Goal: Task Accomplishment & Management: Complete application form

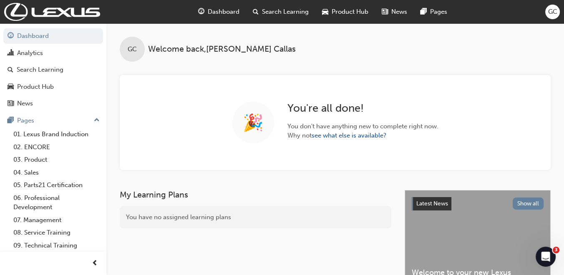
click at [287, 9] on span "Search Learning" at bounding box center [285, 12] width 47 height 10
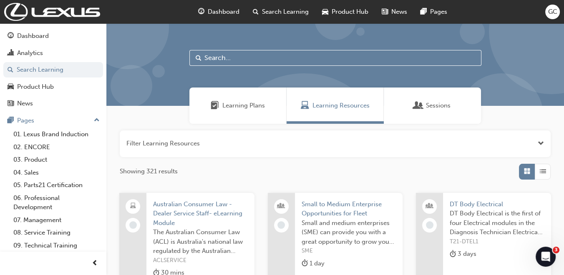
click at [236, 60] on input "text" at bounding box center [335, 58] width 292 height 16
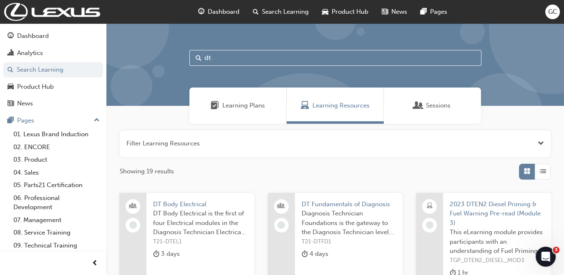
type input "dt"
click at [189, 201] on span "DT Body Electrical" at bounding box center [200, 205] width 95 height 10
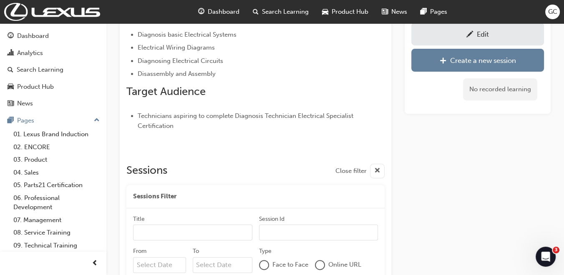
scroll to position [254, 0]
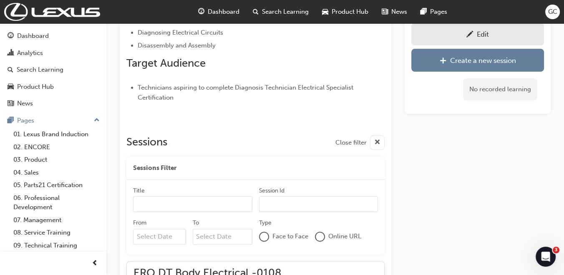
click at [512, 36] on div "Edit" at bounding box center [477, 34] width 120 height 10
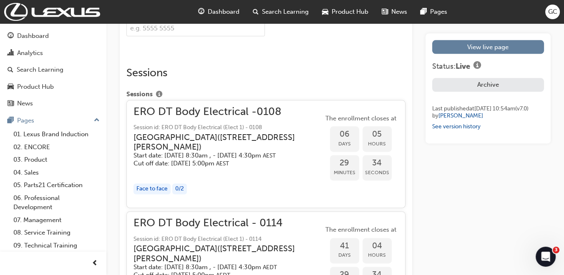
scroll to position [1282, 0]
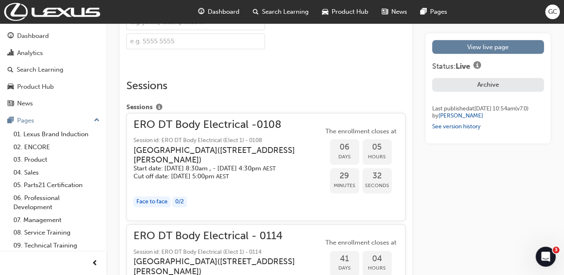
click at [213, 153] on h3 "[GEOGRAPHIC_DATA] ( [STREET_ADDRESS][PERSON_NAME] )" at bounding box center [221, 156] width 176 height 20
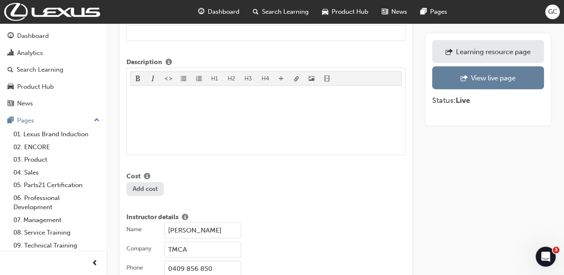
scroll to position [645, 0]
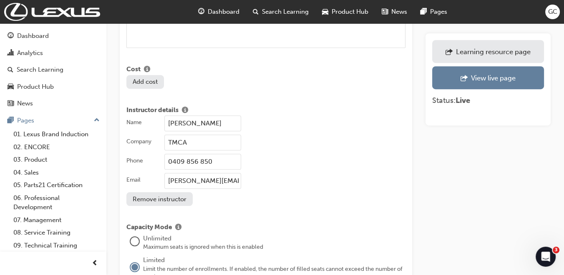
click at [231, 116] on input "[PERSON_NAME]" at bounding box center [202, 124] width 77 height 16
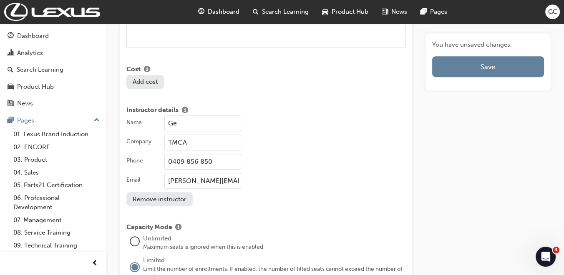
type input "G"
type input "[PERSON_NAME]"
click at [213, 154] on input "0409 856 850" at bounding box center [202, 162] width 77 height 16
type input "0475591040"
click at [209, 173] on input "[PERSON_NAME][EMAIL_ADDRESS][PERSON_NAME][DOMAIN_NAME]" at bounding box center [202, 181] width 77 height 16
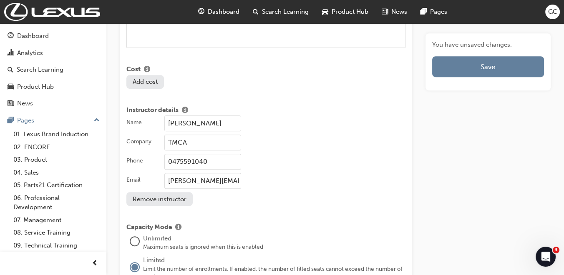
type input "[PERSON_NAME][EMAIL_ADDRESS][PERSON_NAME][DOMAIN_NAME]"
click at [304, 189] on div "Name [PERSON_NAME] Company TMCA Phone [PHONE_NUMBER] Email [PERSON_NAME][EMAIL_…" at bounding box center [265, 161] width 279 height 90
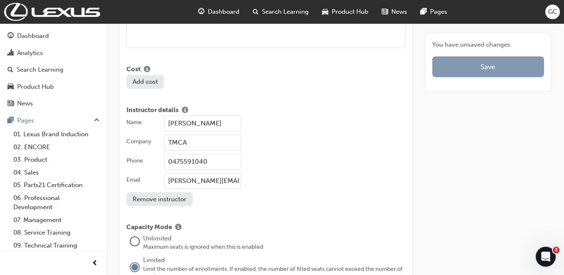
click at [459, 66] on button "Save" at bounding box center [488, 66] width 112 height 21
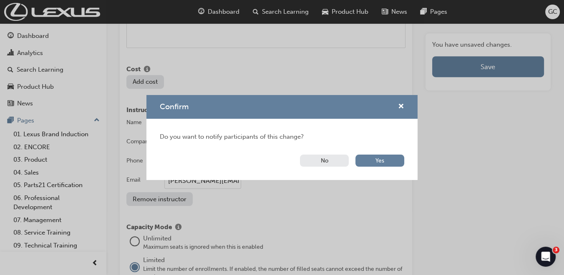
click at [321, 159] on button "No" at bounding box center [324, 161] width 49 height 12
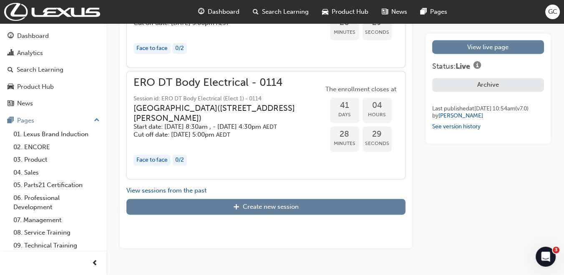
scroll to position [1446, 0]
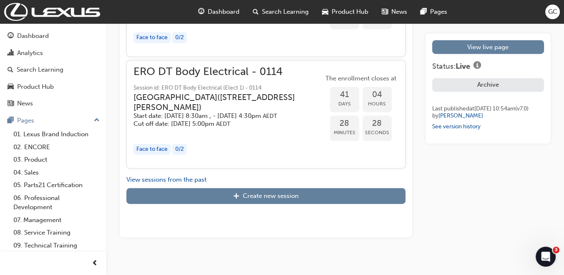
click at [196, 112] on h3 "[GEOGRAPHIC_DATA] ( [STREET_ADDRESS][PERSON_NAME] )" at bounding box center [221, 103] width 176 height 20
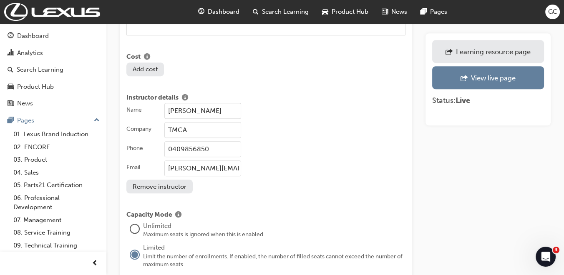
scroll to position [668, 0]
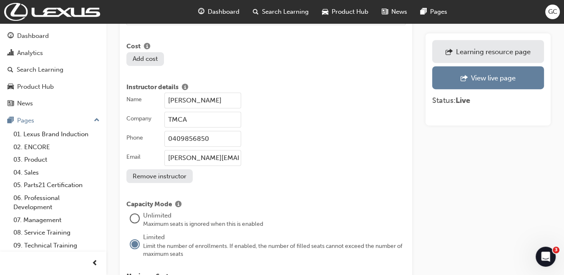
click at [234, 93] on input "[PERSON_NAME]" at bounding box center [202, 101] width 77 height 16
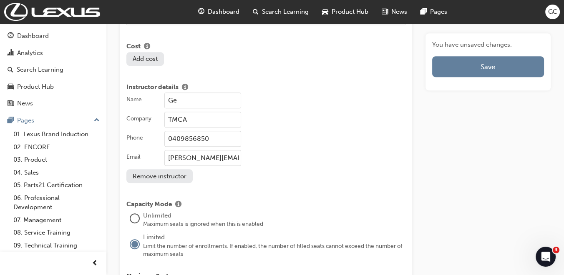
type input "G"
type input "[PERSON_NAME]"
click at [210, 131] on input "0409856850" at bounding box center [202, 139] width 77 height 16
type input "0475591040"
click at [208, 150] on input "[PERSON_NAME][EMAIL_ADDRESS][PERSON_NAME][DOMAIN_NAME]" at bounding box center [202, 158] width 77 height 16
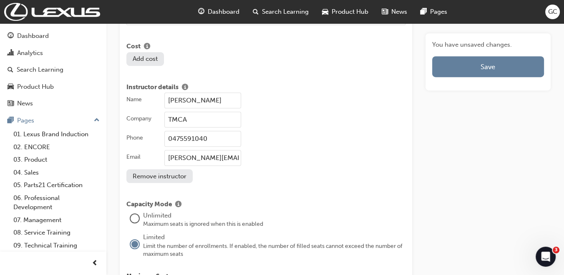
type input "[PERSON_NAME][EMAIL_ADDRESS][PERSON_NAME][DOMAIN_NAME]"
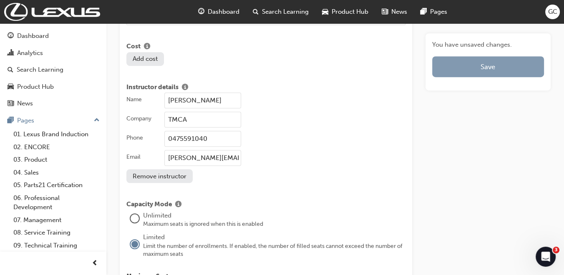
click at [493, 67] on button "Save" at bounding box center [488, 66] width 112 height 21
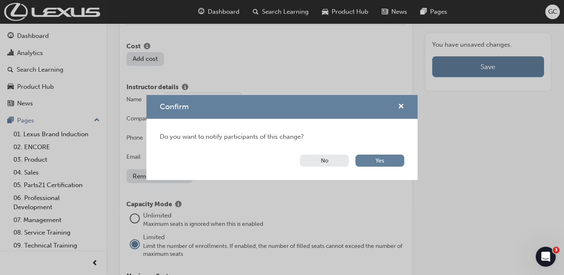
click at [332, 158] on button "No" at bounding box center [324, 161] width 49 height 12
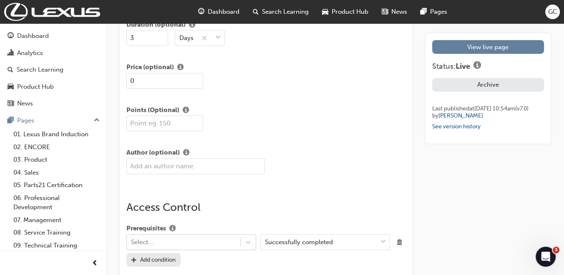
scroll to position [1233, 0]
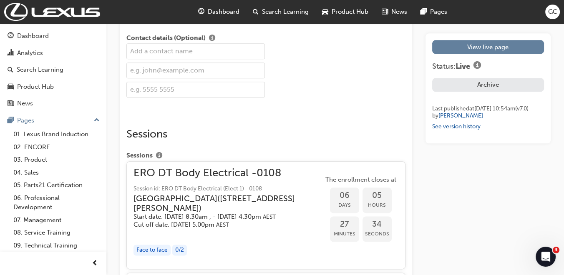
scroll to position [254, 0]
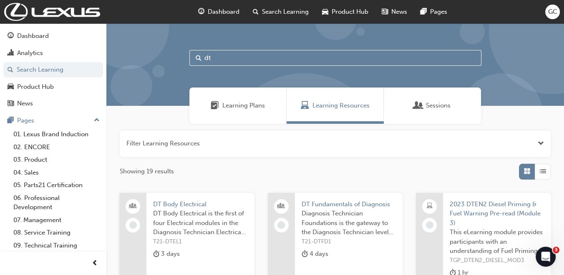
click at [369, 206] on span "DT Fundamentals of Diagnosis" at bounding box center [348, 205] width 95 height 10
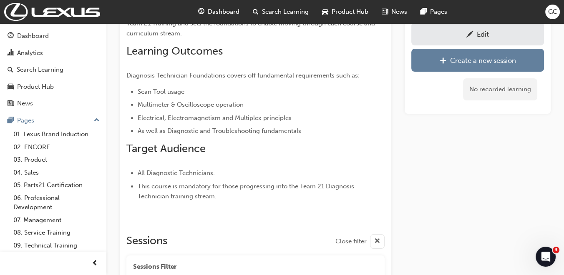
scroll to position [257, 0]
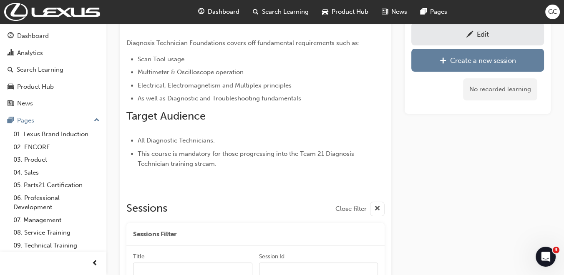
click at [481, 42] on link "Edit" at bounding box center [477, 34] width 133 height 23
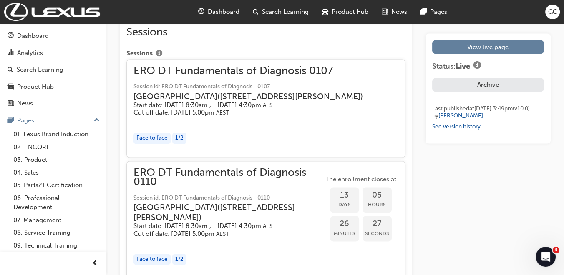
scroll to position [1408, 0]
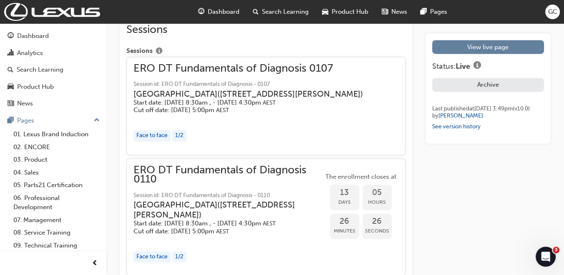
click at [229, 99] on h3 "[GEOGRAPHIC_DATA] ( [STREET_ADDRESS][PERSON_NAME] )" at bounding box center [247, 94] width 229 height 10
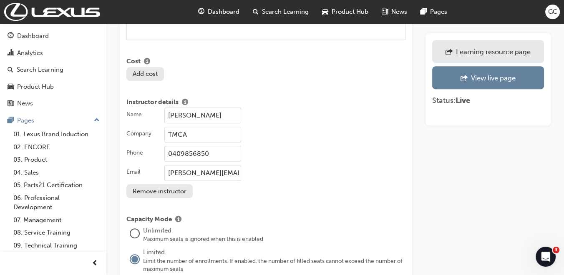
scroll to position [655, 0]
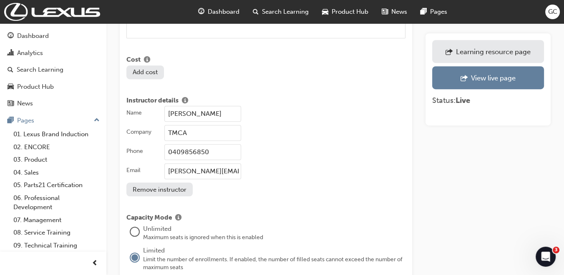
click at [234, 106] on input "[PERSON_NAME]" at bounding box center [202, 114] width 77 height 16
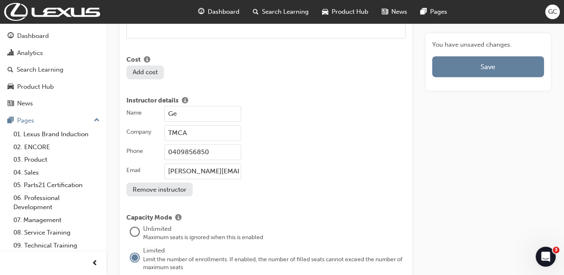
type input "G"
type input "[PERSON_NAME]"
click at [222, 144] on input "0409856850" at bounding box center [202, 152] width 77 height 16
type input "0475591040"
click at [207, 163] on input "[PERSON_NAME][EMAIL_ADDRESS][PERSON_NAME][DOMAIN_NAME]" at bounding box center [202, 171] width 77 height 16
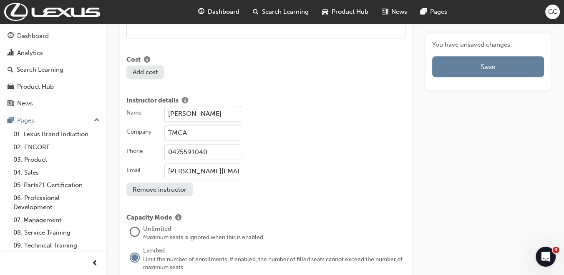
type input "[PERSON_NAME][EMAIL_ADDRESS][PERSON_NAME][DOMAIN_NAME]"
click at [279, 172] on div "Name [PERSON_NAME] Company TMCA Phone [PHONE_NUMBER] Email [PERSON_NAME][EMAIL_…" at bounding box center [265, 151] width 279 height 90
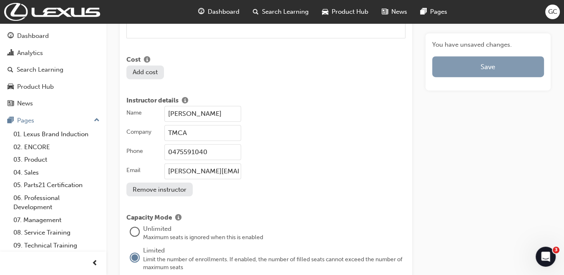
click at [485, 71] on button "Save" at bounding box center [488, 66] width 112 height 21
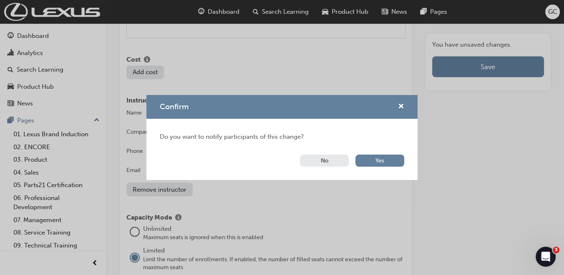
click at [315, 159] on button "No" at bounding box center [324, 161] width 49 height 12
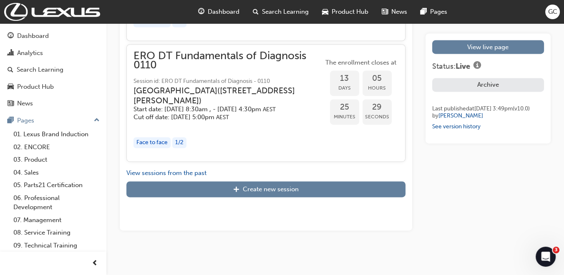
scroll to position [1531, 0]
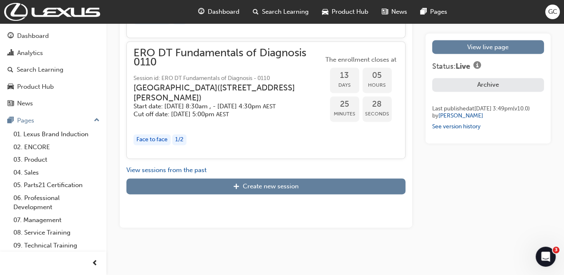
click at [262, 128] on div "button" at bounding box center [228, 123] width 190 height 10
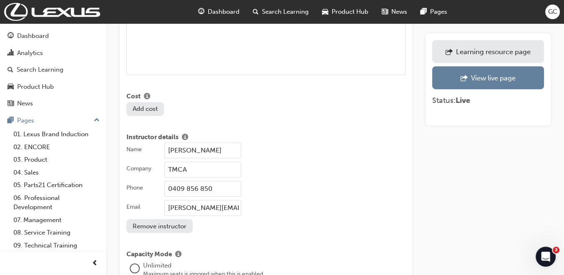
scroll to position [660, 0]
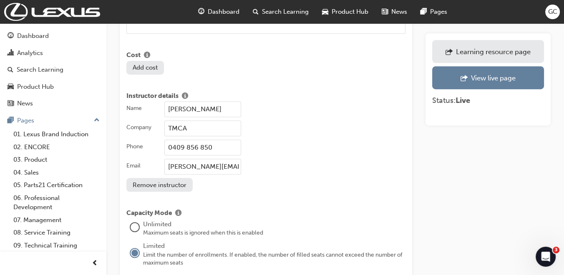
click at [241, 101] on input "[PERSON_NAME]" at bounding box center [202, 109] width 77 height 16
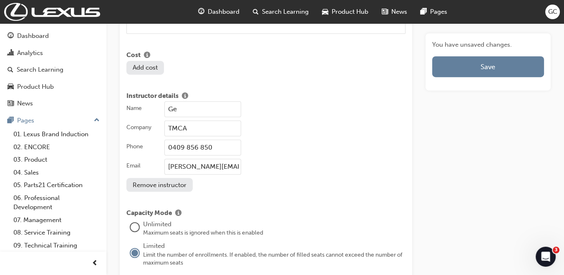
type input "G"
type input "[PERSON_NAME]"
click at [224, 140] on input "0409 856 850" at bounding box center [202, 148] width 77 height 16
type input "0475591040"
click at [209, 159] on input "[PERSON_NAME][EMAIL_ADDRESS][PERSON_NAME][DOMAIN_NAME]" at bounding box center [202, 167] width 77 height 16
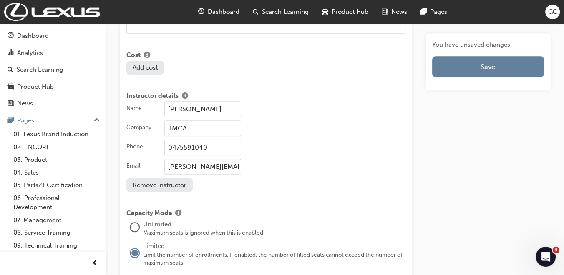
type input "[PERSON_NAME][EMAIL_ADDRESS][PERSON_NAME][DOMAIN_NAME]"
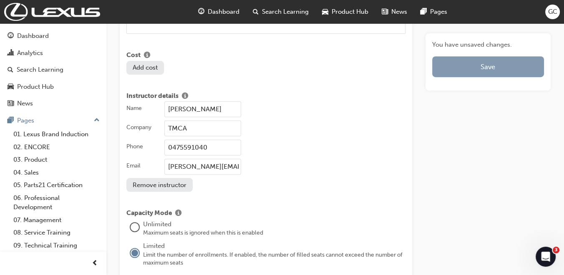
click at [479, 62] on button "Save" at bounding box center [488, 66] width 112 height 21
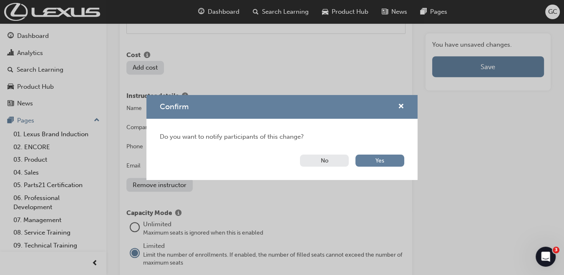
click at [329, 160] on button "No" at bounding box center [324, 161] width 49 height 12
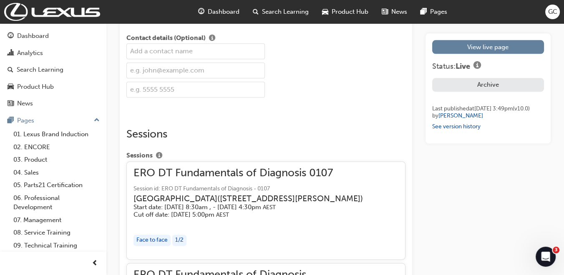
scroll to position [257, 0]
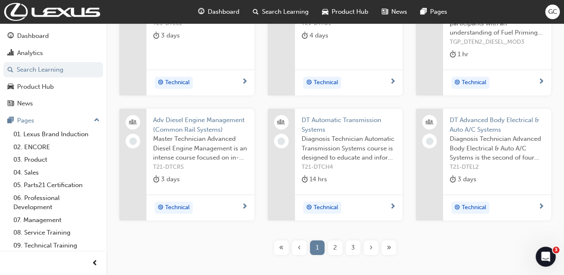
scroll to position [229, 0]
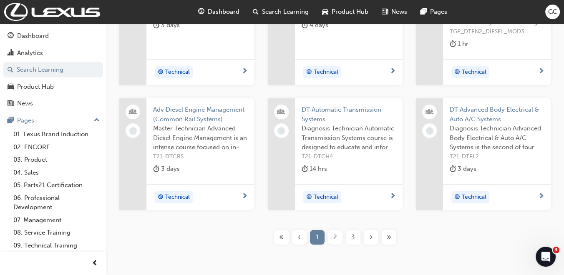
click at [217, 110] on span "Adv Diesel Engine Management (Common Rail Systems)" at bounding box center [200, 114] width 95 height 19
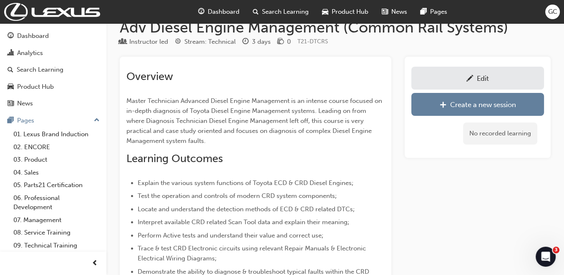
scroll to position [7, 0]
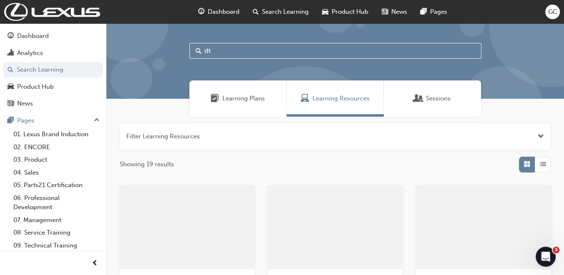
scroll to position [229, 0]
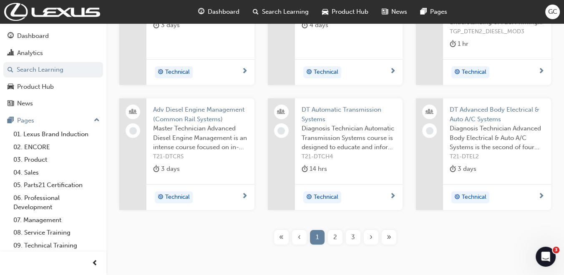
click at [316, 113] on span "DT Automatic Transmission Systems" at bounding box center [348, 114] width 95 height 19
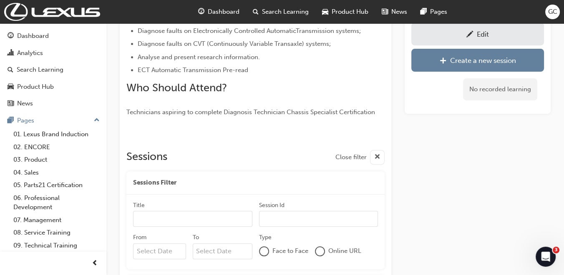
scroll to position [333, 0]
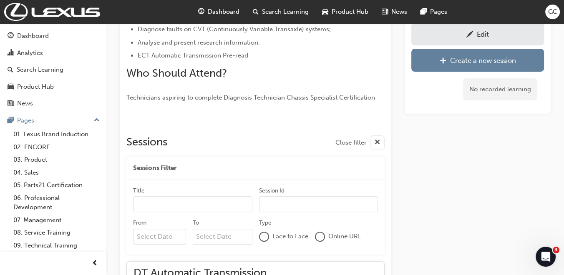
click at [447, 33] on div "Edit" at bounding box center [477, 34] width 120 height 10
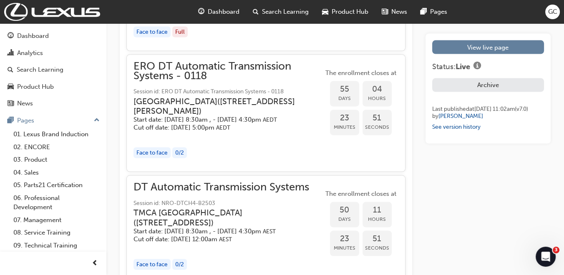
scroll to position [1904, 0]
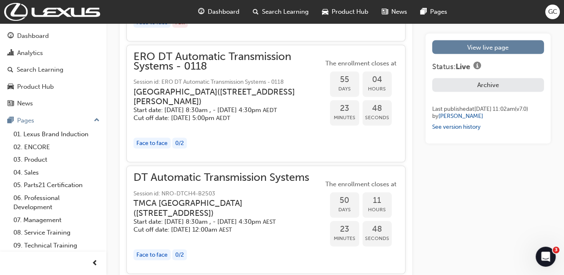
click at [230, 107] on h3 "[GEOGRAPHIC_DATA] ( [STREET_ADDRESS][PERSON_NAME] )" at bounding box center [221, 97] width 176 height 20
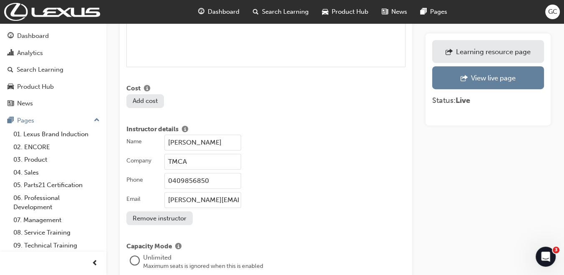
scroll to position [630, 0]
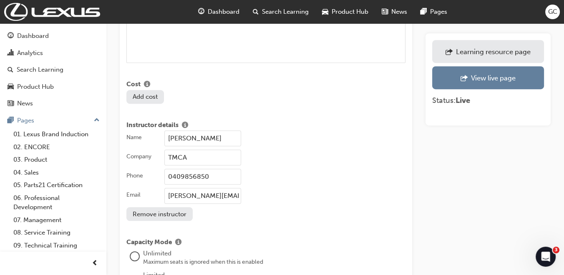
click at [231, 131] on input "[PERSON_NAME]" at bounding box center [202, 139] width 77 height 16
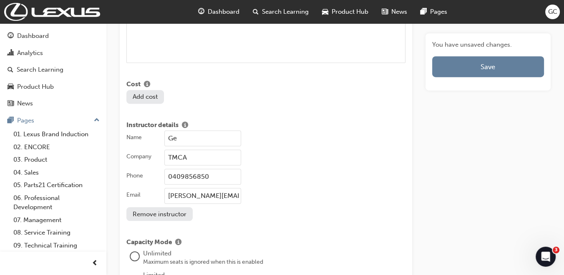
type input "G"
type input "[PERSON_NAME]"
click at [217, 169] on input "0409856850" at bounding box center [202, 177] width 77 height 16
type input "0475591040"
click at [209, 188] on input "[PERSON_NAME][EMAIL_ADDRESS][PERSON_NAME][DOMAIN_NAME]" at bounding box center [202, 196] width 77 height 16
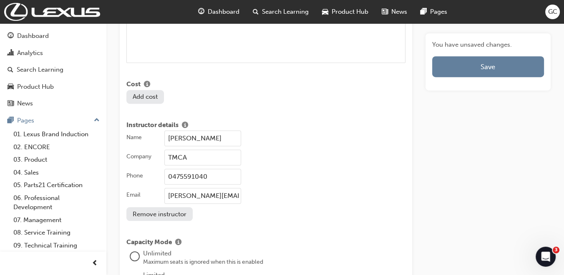
type input "[PERSON_NAME][EMAIL_ADDRESS][PERSON_NAME][DOMAIN_NAME]"
click at [287, 194] on div "Name [PERSON_NAME] Company TMCA Phone [PHONE_NUMBER] Email [PERSON_NAME][EMAIL_…" at bounding box center [265, 176] width 279 height 90
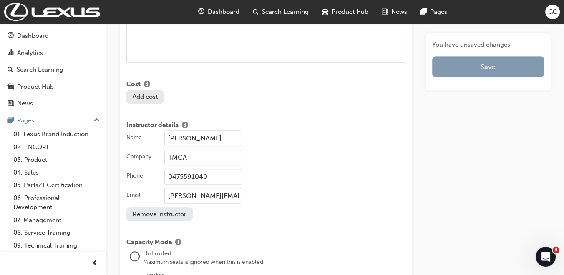
click at [472, 64] on button "Save" at bounding box center [488, 66] width 112 height 21
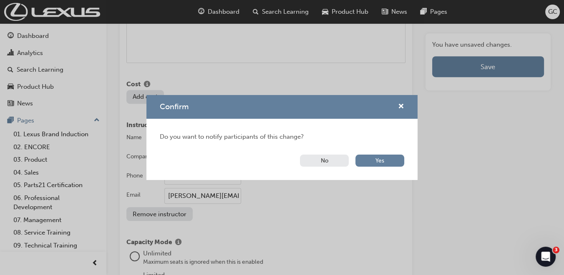
click at [330, 155] on button "No" at bounding box center [324, 161] width 49 height 12
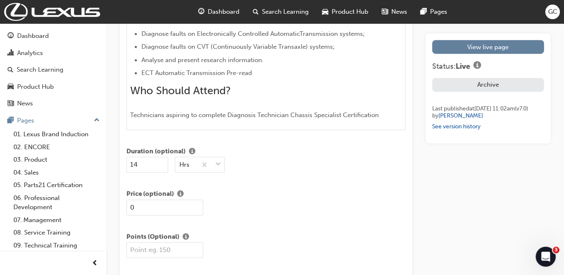
scroll to position [1322, 0]
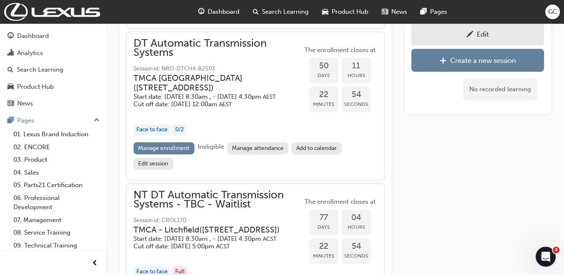
scroll to position [333, 0]
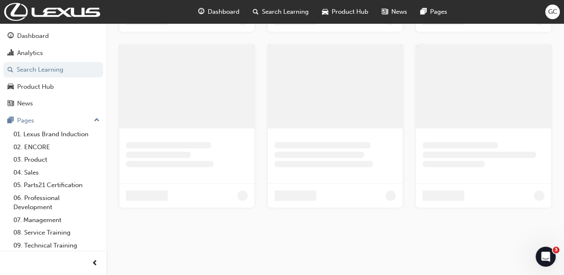
scroll to position [229, 0]
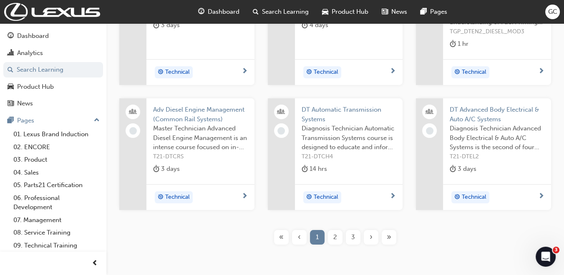
click at [473, 109] on span "DT Advanced Body Electrical & Auto A/C Systems" at bounding box center [497, 114] width 95 height 19
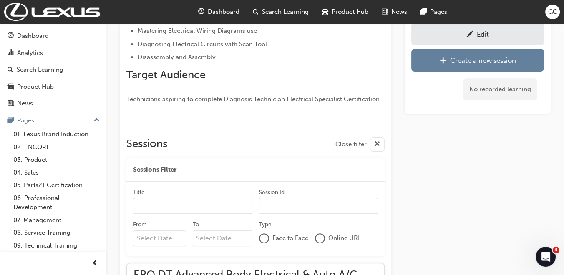
scroll to position [274, 0]
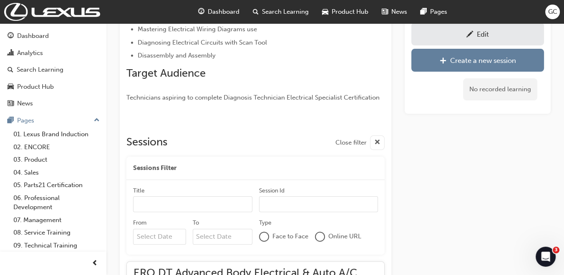
click at [473, 35] on div "Edit" at bounding box center [477, 34] width 120 height 10
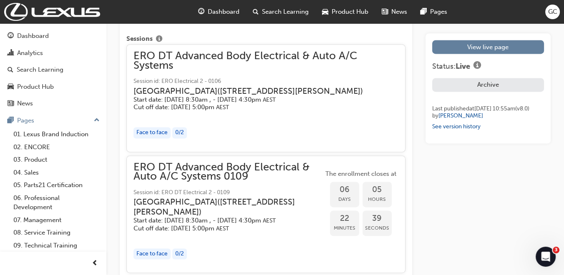
scroll to position [1394, 0]
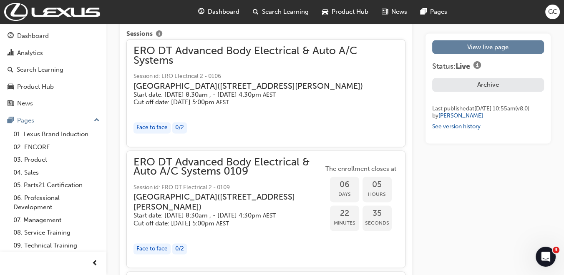
click at [204, 84] on h3 "[GEOGRAPHIC_DATA] ( [STREET_ADDRESS][PERSON_NAME] )" at bounding box center [258, 86] width 251 height 10
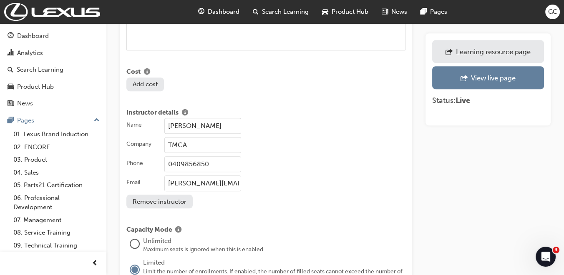
scroll to position [644, 0]
click at [226, 117] on input "[PERSON_NAME]" at bounding box center [202, 125] width 77 height 16
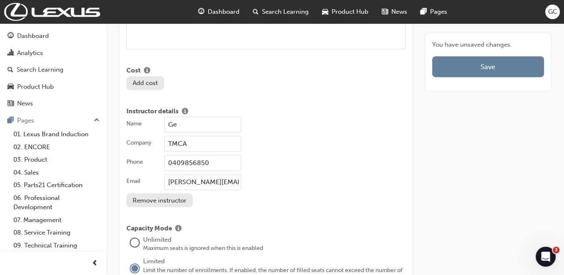
type input "G"
type input "[PERSON_NAME]"
click at [229, 155] on input "0409856850" at bounding box center [202, 163] width 77 height 16
type input "0475591040"
click at [208, 174] on input "[PERSON_NAME][EMAIL_ADDRESS][PERSON_NAME][DOMAIN_NAME]" at bounding box center [202, 182] width 77 height 16
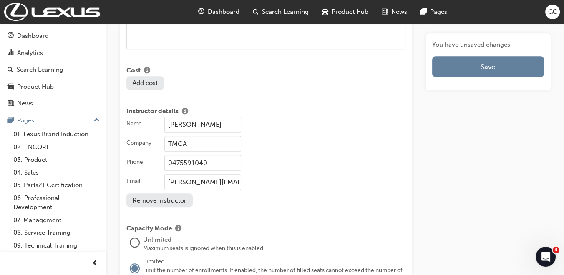
type input "[PERSON_NAME][EMAIL_ADDRESS][PERSON_NAME][DOMAIN_NAME]"
click at [323, 174] on div "[PERSON_NAME][EMAIL_ADDRESS][PERSON_NAME][DOMAIN_NAME]" at bounding box center [284, 182] width 241 height 16
click at [241, 174] on input "[PERSON_NAME][EMAIL_ADDRESS][PERSON_NAME][DOMAIN_NAME]" at bounding box center [202, 182] width 77 height 16
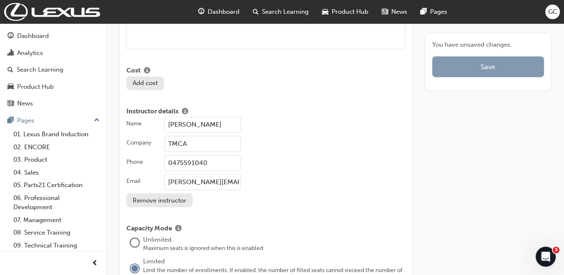
click at [487, 65] on button "Save" at bounding box center [488, 66] width 112 height 21
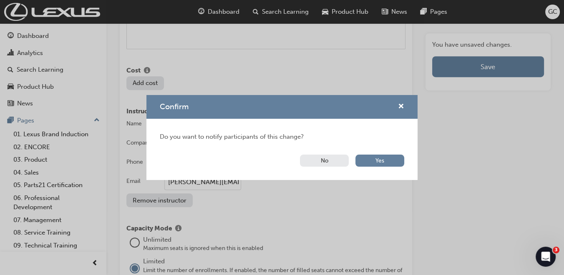
click at [329, 157] on button "No" at bounding box center [324, 161] width 49 height 12
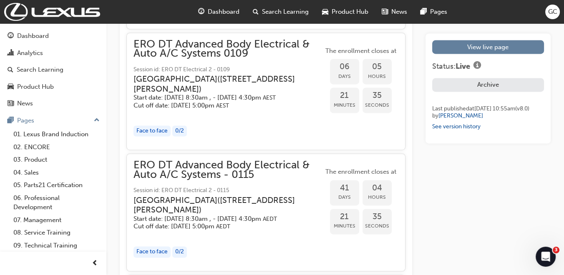
scroll to position [1532, 0]
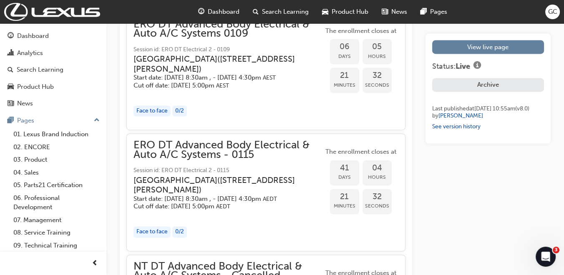
click at [189, 90] on h5 "Cut off date: [DATE] 5:00pm AEST" at bounding box center [221, 86] width 176 height 8
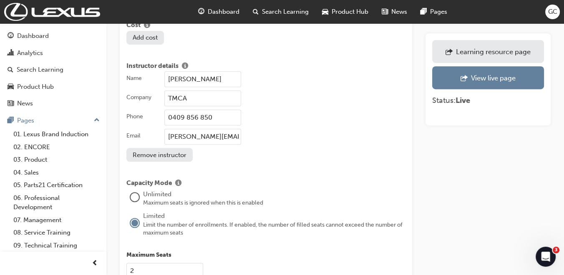
scroll to position [693, 0]
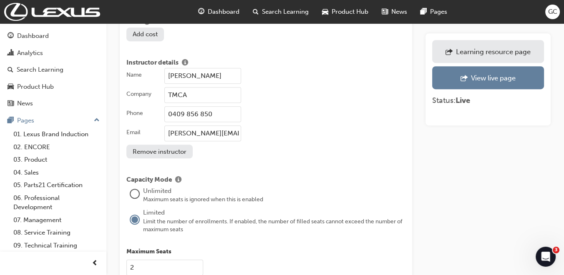
click at [228, 68] on input "[PERSON_NAME]" at bounding box center [202, 76] width 77 height 16
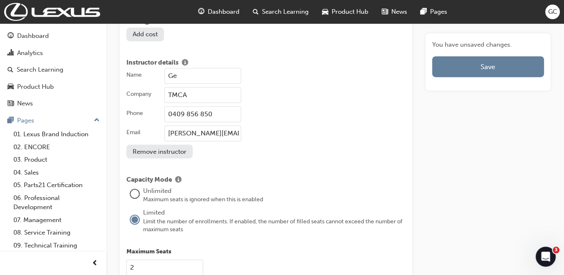
type input "G"
type input "[PERSON_NAME]"
click at [214, 106] on input "0409 856 850" at bounding box center [202, 114] width 77 height 16
type input "0475591040"
click at [209, 126] on input "[PERSON_NAME][EMAIL_ADDRESS][PERSON_NAME][DOMAIN_NAME]" at bounding box center [202, 134] width 77 height 16
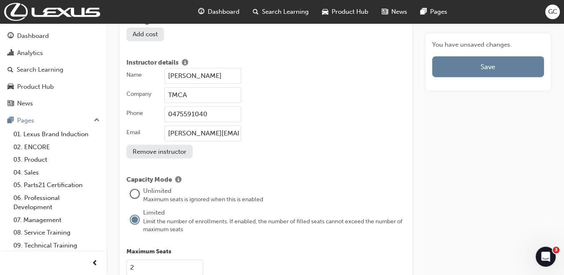
type input "[PERSON_NAME][EMAIL_ADDRESS][PERSON_NAME][DOMAIN_NAME]"
click at [309, 137] on div "Name [PERSON_NAME] Company TMCA Phone [PHONE_NUMBER] Email [PERSON_NAME][EMAIL_…" at bounding box center [265, 113] width 279 height 90
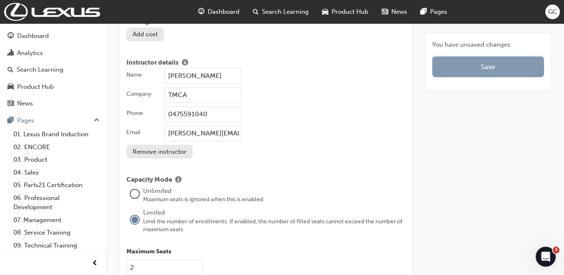
click at [509, 71] on button "Save" at bounding box center [488, 66] width 112 height 21
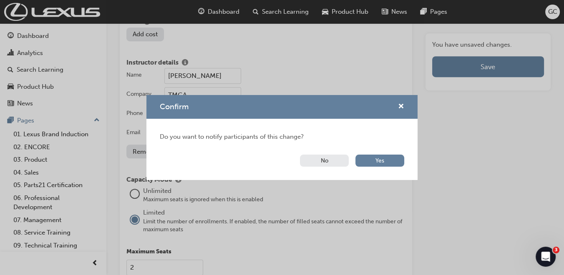
click at [330, 158] on button "No" at bounding box center [324, 161] width 49 height 12
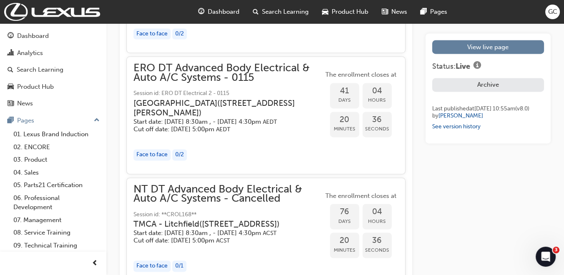
scroll to position [1619, 0]
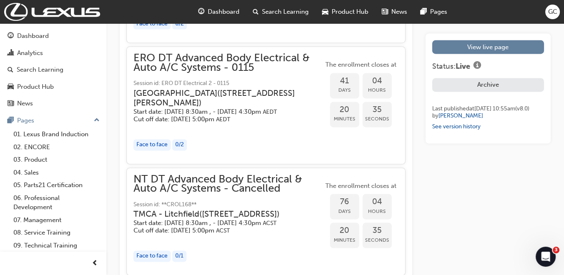
click at [207, 108] on h3 "[GEOGRAPHIC_DATA] ( [STREET_ADDRESS][PERSON_NAME] )" at bounding box center [221, 98] width 176 height 20
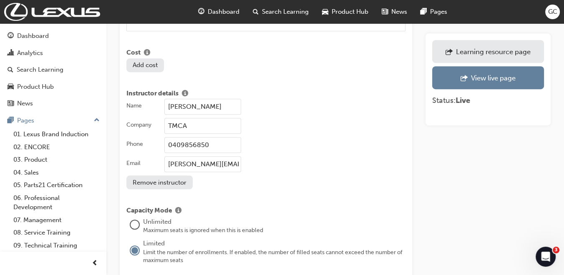
scroll to position [667, 0]
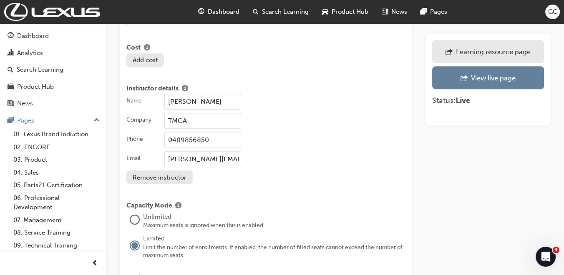
click at [234, 94] on input "[PERSON_NAME]" at bounding box center [202, 102] width 77 height 16
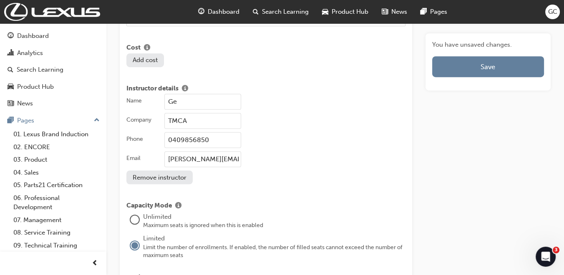
type input "G"
type input "[PERSON_NAME]"
click at [221, 132] on input "0409856850" at bounding box center [202, 140] width 77 height 16
type input "0475591040"
click at [209, 151] on input "[PERSON_NAME][EMAIL_ADDRESS][PERSON_NAME][DOMAIN_NAME]" at bounding box center [202, 159] width 77 height 16
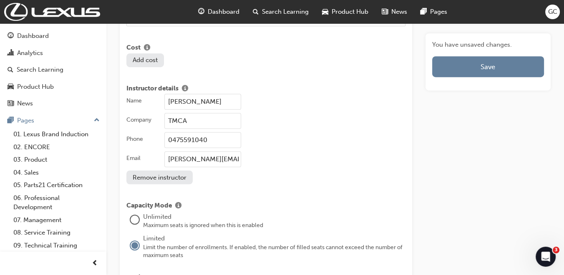
type input "[PERSON_NAME][EMAIL_ADDRESS][PERSON_NAME][DOMAIN_NAME]"
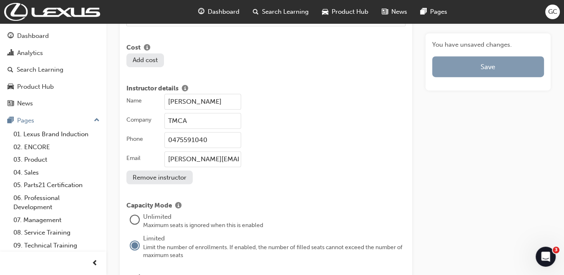
click at [485, 64] on button "Save" at bounding box center [488, 66] width 112 height 21
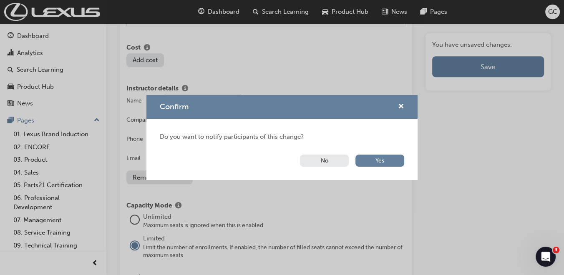
click at [313, 162] on button "No" at bounding box center [324, 161] width 49 height 12
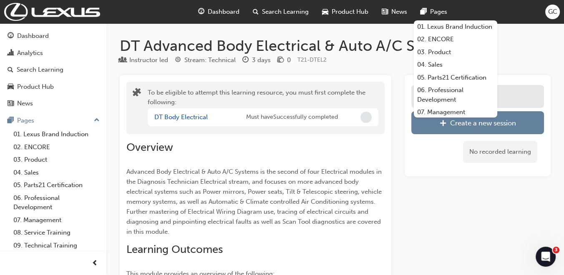
scroll to position [274, 0]
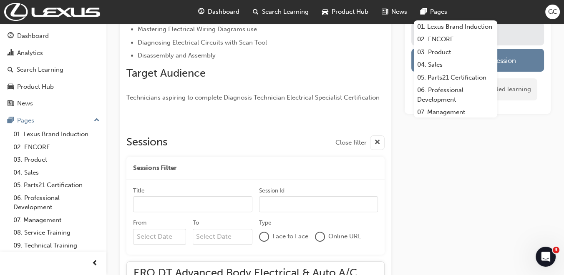
scroll to position [229, 0]
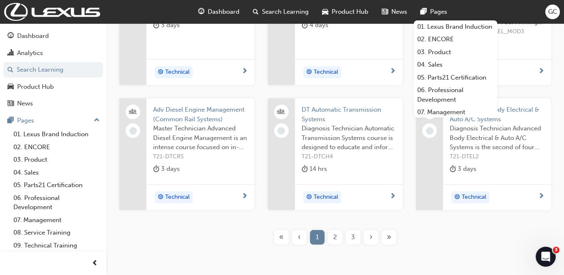
click at [409, 210] on div "DT Body Electrical DT Body Electrical is the first of four Electrical modules i…" at bounding box center [335, 94] width 445 height 260
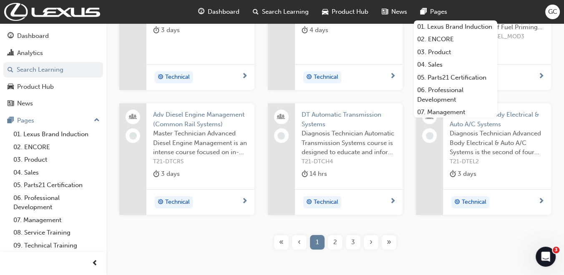
scroll to position [227, 0]
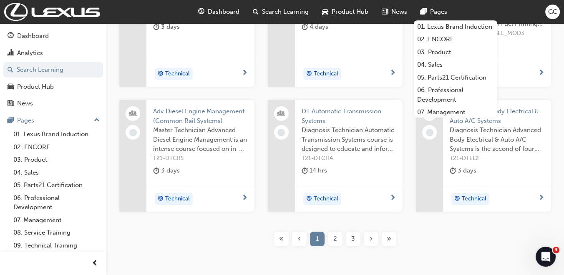
click at [366, 108] on span "DT Automatic Transmission Systems" at bounding box center [348, 116] width 95 height 19
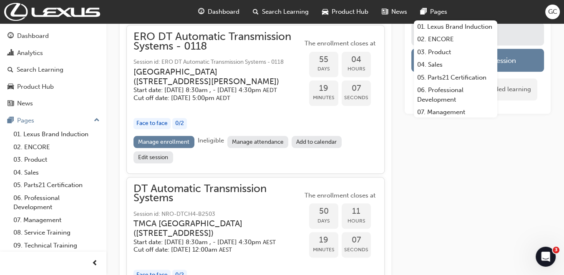
scroll to position [1181, 0]
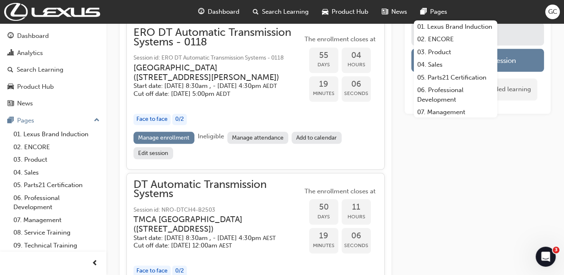
click at [249, 90] on h5 "Start date: [DATE] 8:30am , - [DATE] 4:30pm AEDT" at bounding box center [211, 86] width 156 height 8
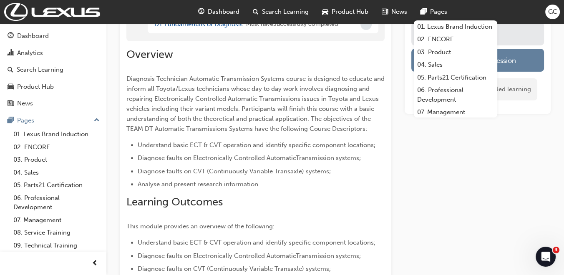
scroll to position [86, 0]
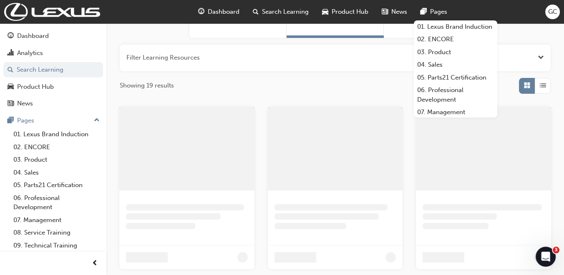
scroll to position [227, 0]
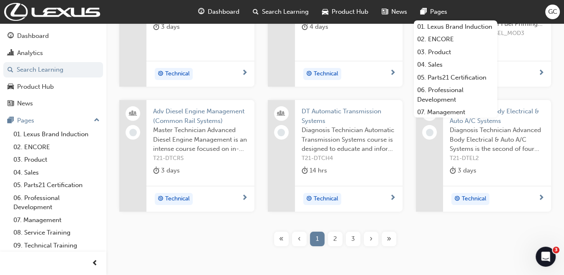
click at [337, 241] on div "2" at bounding box center [335, 239] width 15 height 15
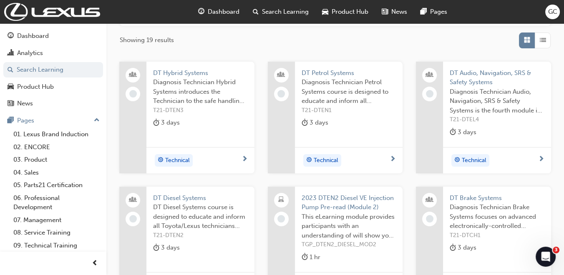
scroll to position [133, 0]
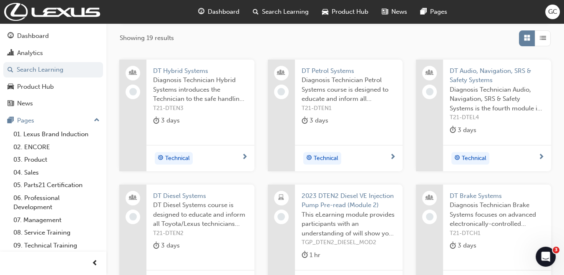
click at [193, 71] on span "DT Hybrid Systems" at bounding box center [200, 71] width 95 height 10
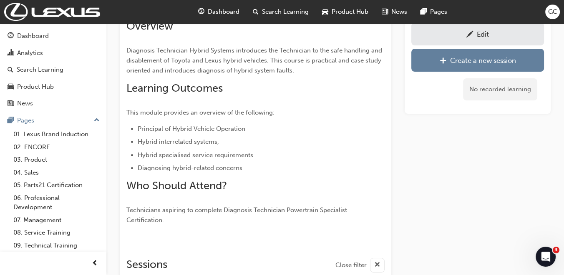
scroll to position [244, 0]
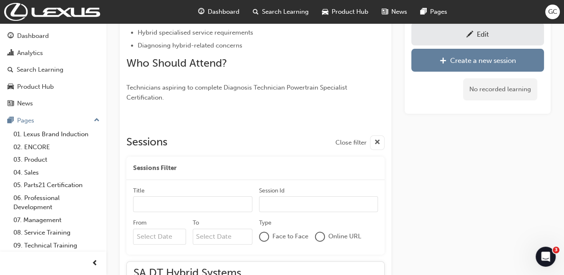
click at [467, 36] on span "pencil-icon" at bounding box center [469, 35] width 7 height 8
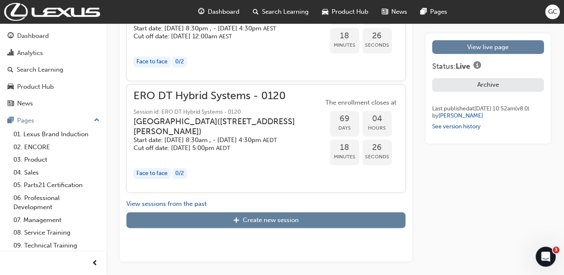
scroll to position [1544, 0]
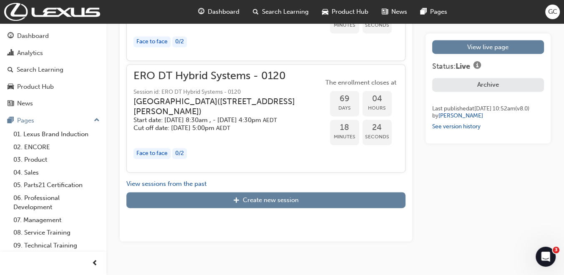
click at [209, 97] on span "Session id: ERO DT Hybrid Systems - 0120" at bounding box center [228, 93] width 190 height 10
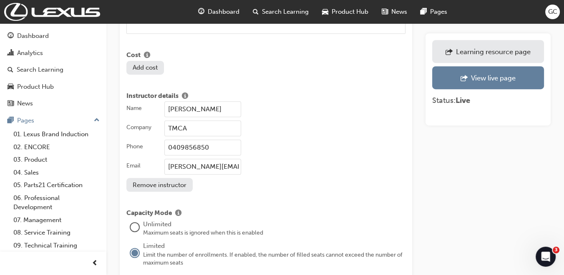
scroll to position [629, 0]
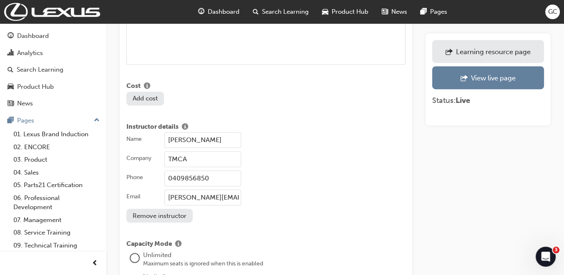
click at [224, 132] on input "[PERSON_NAME]" at bounding box center [202, 140] width 77 height 16
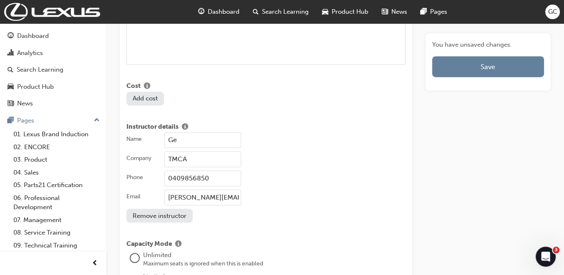
type input "G"
type input "[PERSON_NAME]"
click at [213, 171] on input "0409856850" at bounding box center [202, 179] width 77 height 16
type input "0475591040"
click at [207, 190] on input "[PERSON_NAME][EMAIL_ADDRESS][PERSON_NAME][DOMAIN_NAME]" at bounding box center [202, 198] width 77 height 16
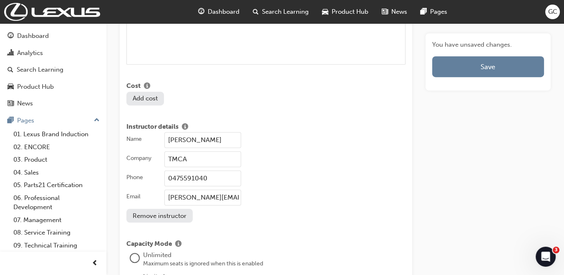
click at [208, 190] on input "[PERSON_NAME][EMAIL_ADDRESS][PERSON_NAME][DOMAIN_NAME]" at bounding box center [202, 198] width 77 height 16
type input "[PERSON_NAME][EMAIL_ADDRESS][PERSON_NAME][DOMAIN_NAME]"
click at [267, 209] on div "Name [PERSON_NAME] Company TMCA Phone [PHONE_NUMBER] Email [PERSON_NAME][EMAIL_…" at bounding box center [265, 177] width 279 height 90
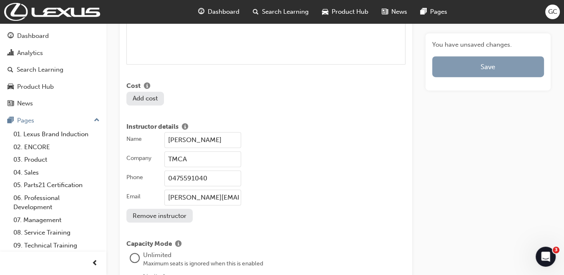
click at [485, 66] on button "Save" at bounding box center [488, 66] width 112 height 21
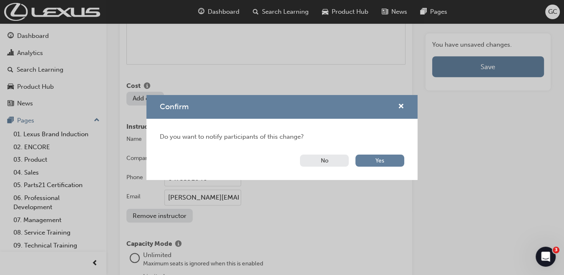
click at [316, 159] on button "No" at bounding box center [324, 161] width 49 height 12
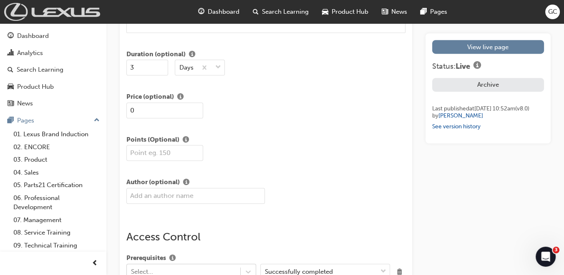
scroll to position [1223, 0]
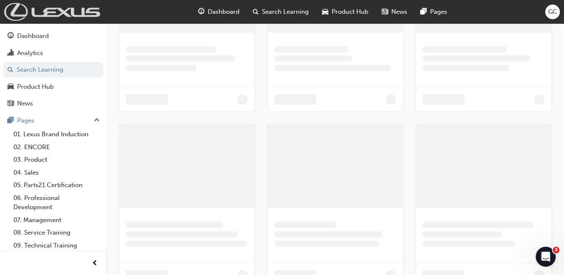
scroll to position [133, 0]
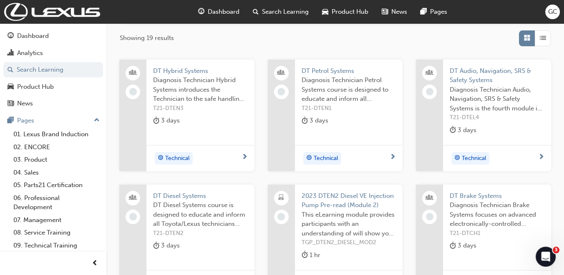
click at [320, 69] on span "DT Petrol Systems" at bounding box center [348, 71] width 95 height 10
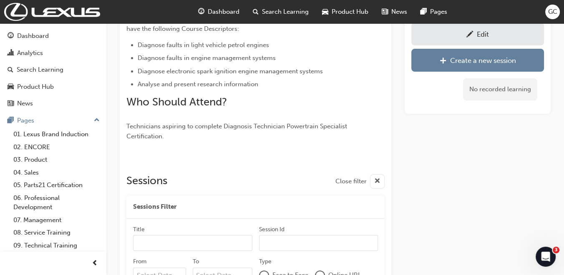
scroll to position [274, 0]
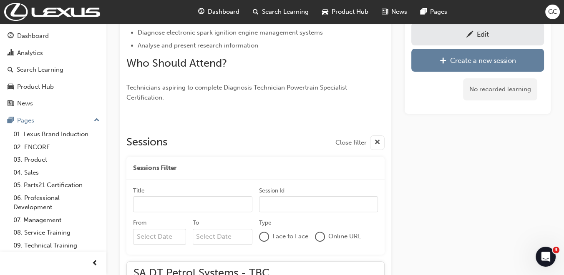
click at [444, 33] on div "Edit" at bounding box center [477, 34] width 120 height 10
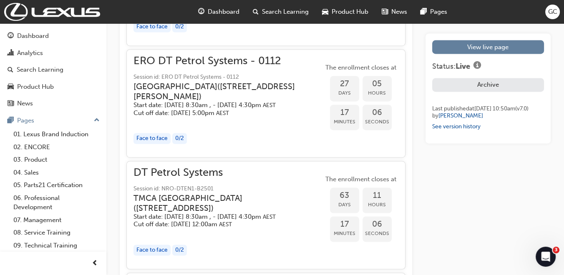
scroll to position [1591, 0]
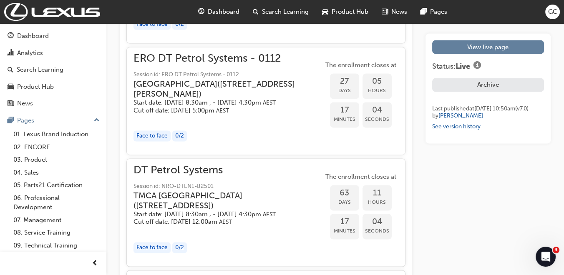
click at [201, 107] on h5 "Start date: [DATE] 8:30am , - [DATE] 4:30pm AEST" at bounding box center [221, 103] width 176 height 8
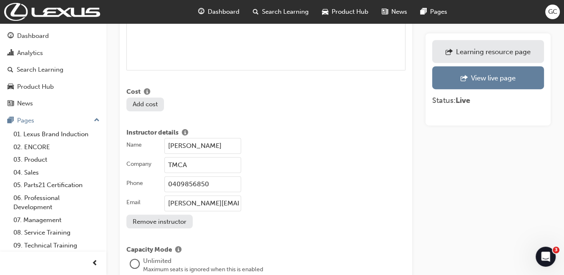
scroll to position [634, 0]
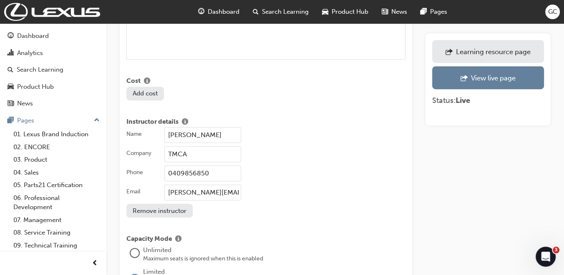
click at [220, 127] on input "[PERSON_NAME]" at bounding box center [202, 135] width 77 height 16
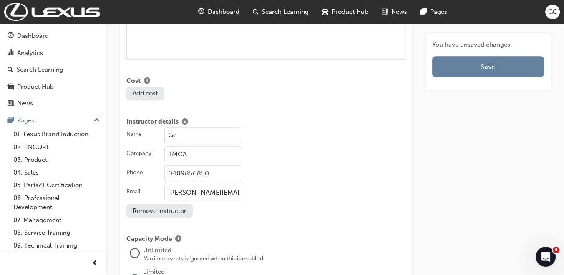
type input "G"
type input "[PERSON_NAME]"
click at [213, 166] on input "0409856850" at bounding box center [202, 174] width 77 height 16
type input "0475591040"
click at [209, 185] on input "[PERSON_NAME][EMAIL_ADDRESS][PERSON_NAME][DOMAIN_NAME]" at bounding box center [202, 193] width 77 height 16
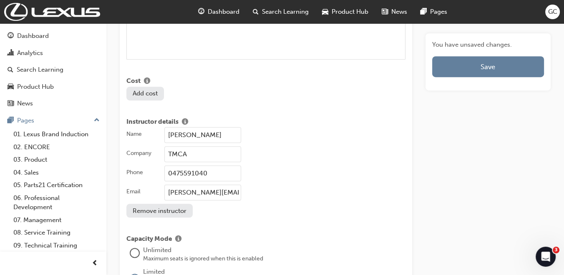
type input "[PERSON_NAME][EMAIL_ADDRESS][PERSON_NAME][DOMAIN_NAME]"
click at [302, 188] on div "[PERSON_NAME][EMAIL_ADDRESS][PERSON_NAME][DOMAIN_NAME]" at bounding box center [284, 193] width 241 height 16
click at [241, 188] on input "[PERSON_NAME][EMAIL_ADDRESS][PERSON_NAME][DOMAIN_NAME]" at bounding box center [202, 193] width 77 height 16
click at [486, 53] on div "You have unsaved changes. Save" at bounding box center [488, 58] width 112 height 37
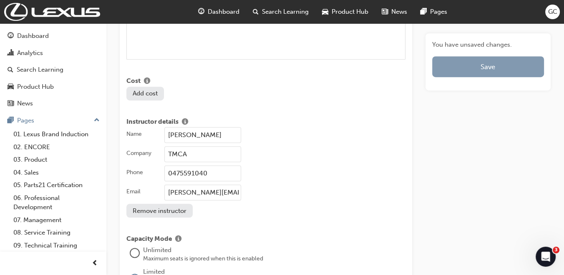
click at [487, 72] on button "Save" at bounding box center [488, 66] width 112 height 21
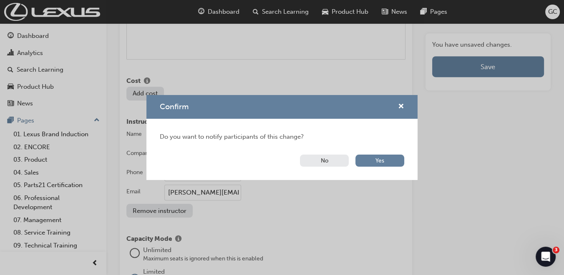
click at [339, 155] on button "No" at bounding box center [324, 161] width 49 height 12
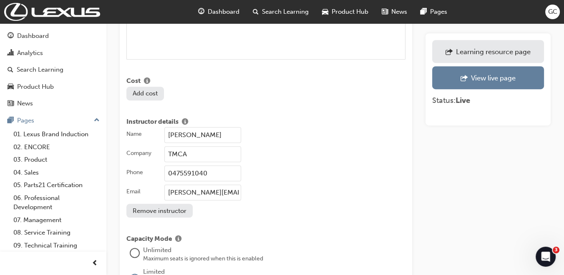
scroll to position [1253, 0]
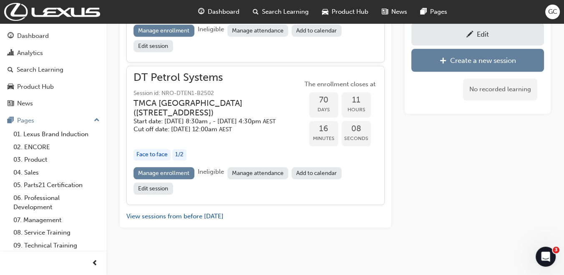
scroll to position [274, 0]
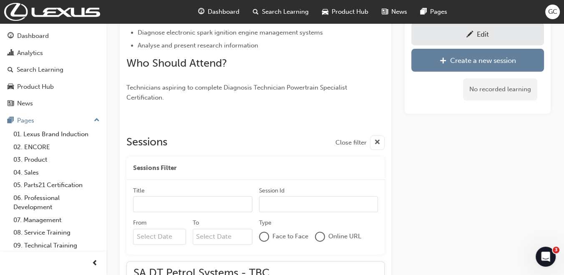
scroll to position [133, 0]
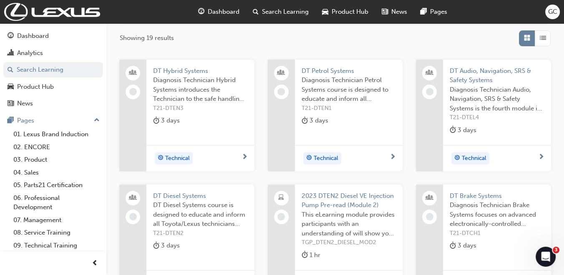
click at [481, 70] on span "DT Audio, Navigation, SRS & Safety Systems" at bounding box center [497, 75] width 95 height 19
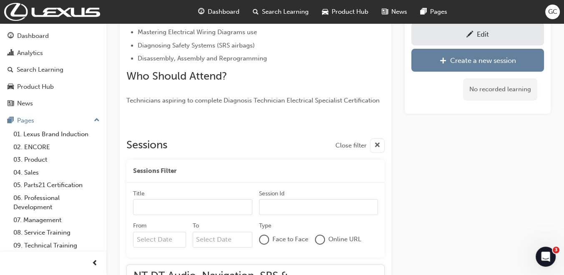
scroll to position [264, 0]
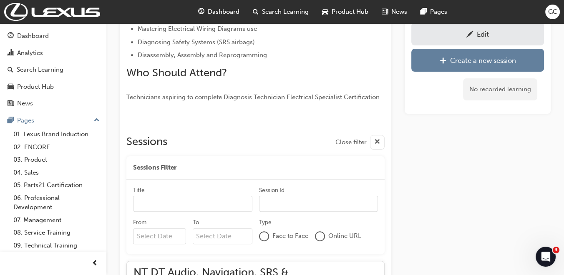
click at [489, 37] on div "Edit" at bounding box center [477, 34] width 120 height 10
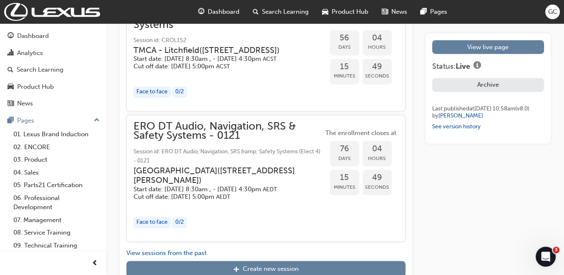
scroll to position [1431, 0]
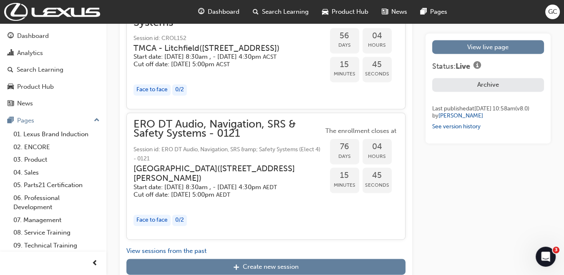
click at [181, 163] on span "Session id: ERO DT Audio, Navigation, SRS &amp; Safety Systems (Elect 4) - 0121" at bounding box center [228, 154] width 190 height 19
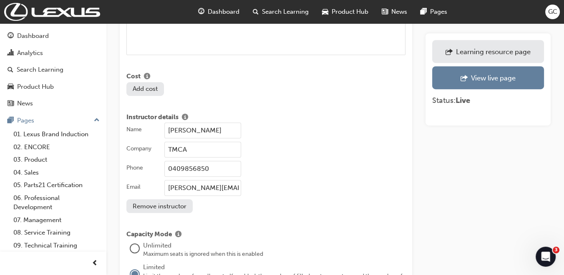
scroll to position [640, 0]
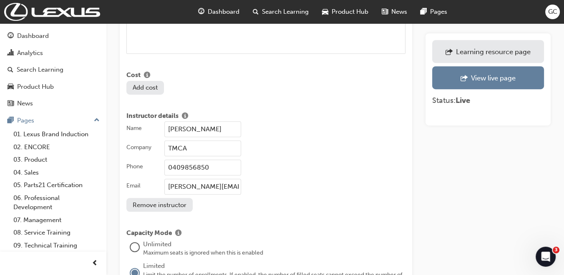
click at [224, 121] on input "[PERSON_NAME]" at bounding box center [202, 129] width 77 height 16
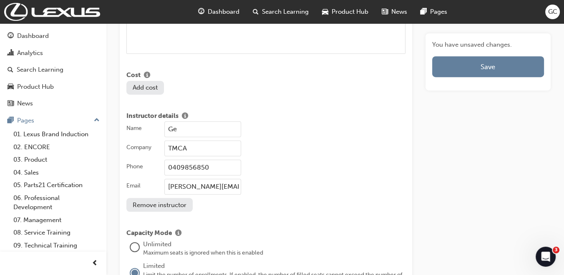
type input "G"
type input "[PERSON_NAME]"
click at [216, 160] on input "0409856850" at bounding box center [202, 168] width 77 height 16
type input "0475591040"
click at [208, 179] on input "[PERSON_NAME][EMAIL_ADDRESS][PERSON_NAME][DOMAIN_NAME]" at bounding box center [202, 187] width 77 height 16
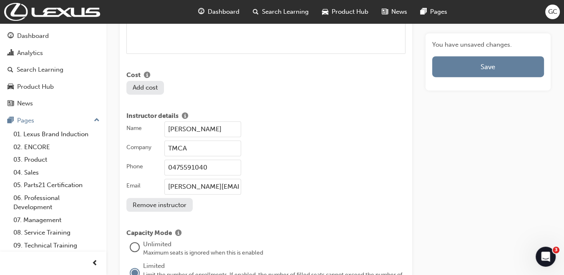
type input "[PERSON_NAME][EMAIL_ADDRESS][PERSON_NAME][DOMAIN_NAME]"
click at [302, 193] on div "Name [PERSON_NAME] Company TMCA Phone [PHONE_NUMBER] Email [PERSON_NAME][EMAIL_…" at bounding box center [265, 166] width 279 height 90
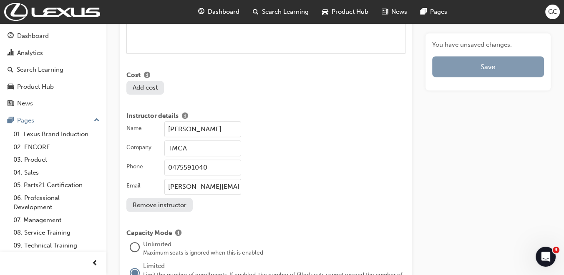
click at [472, 67] on button "Save" at bounding box center [488, 66] width 112 height 21
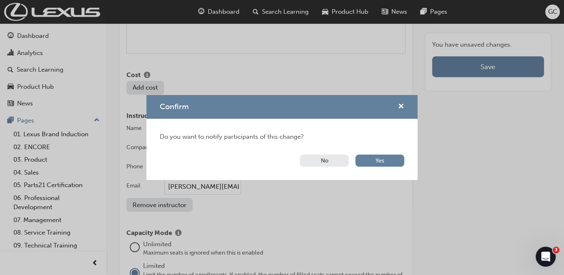
click at [326, 157] on button "No" at bounding box center [324, 161] width 49 height 12
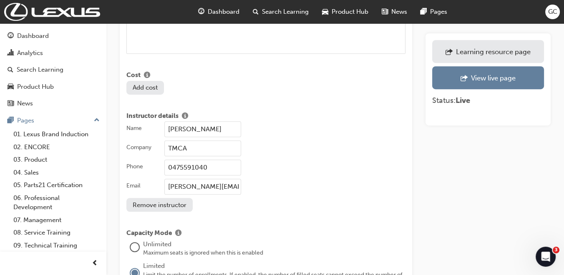
scroll to position [1272, 0]
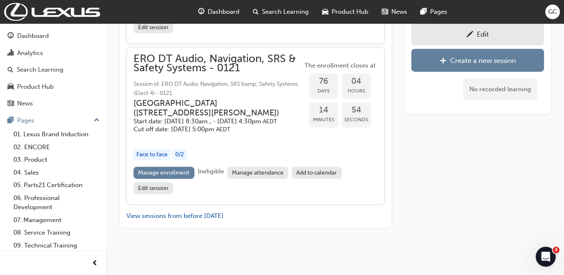
scroll to position [264, 0]
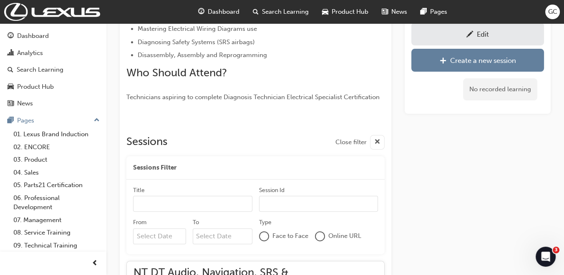
scroll to position [133, 0]
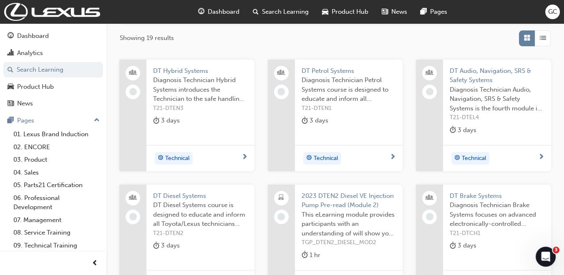
click at [331, 68] on span "DT Petrol Systems" at bounding box center [348, 71] width 95 height 10
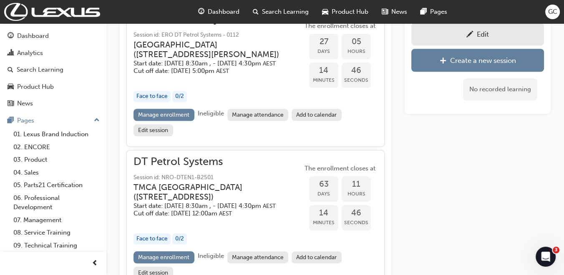
scroll to position [827, 0]
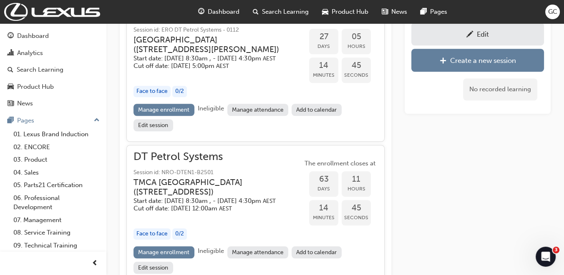
click at [232, 55] on h3 "[GEOGRAPHIC_DATA] ( [STREET_ADDRESS][PERSON_NAME] )" at bounding box center [211, 45] width 156 height 20
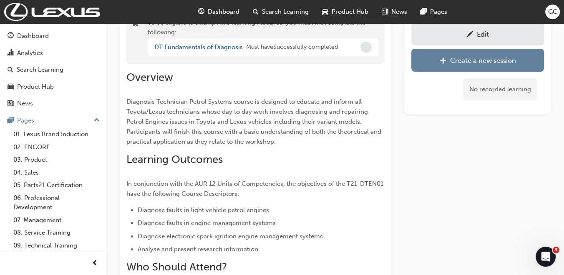
scroll to position [0, 0]
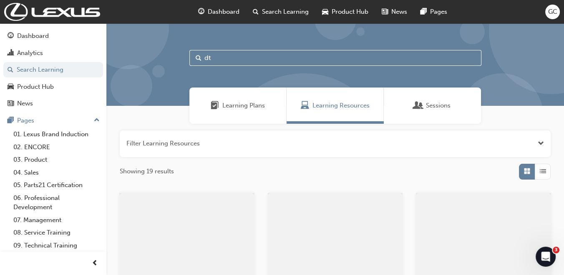
scroll to position [133, 0]
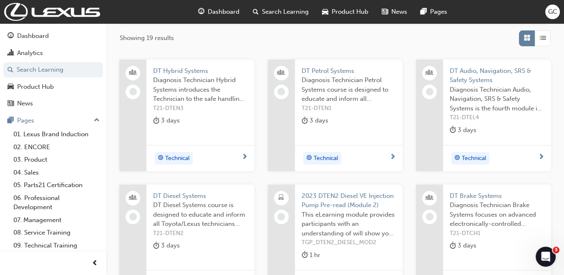
click at [190, 193] on span "DT Diesel Systems" at bounding box center [200, 196] width 95 height 10
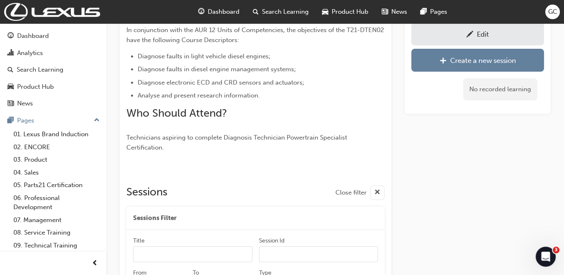
scroll to position [274, 0]
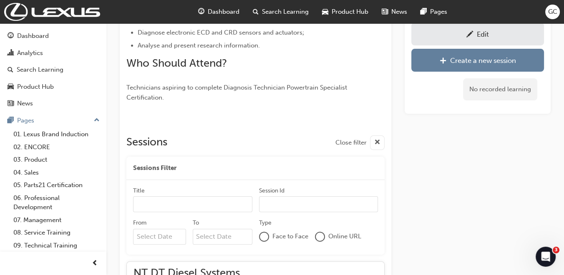
click at [460, 38] on div "Edit" at bounding box center [477, 34] width 120 height 10
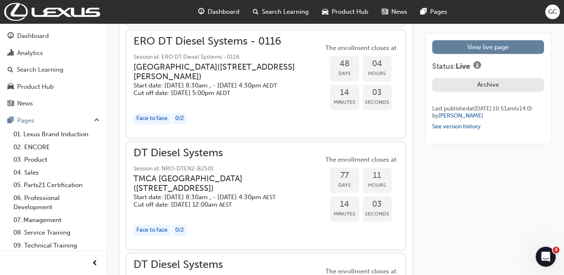
scroll to position [1607, 0]
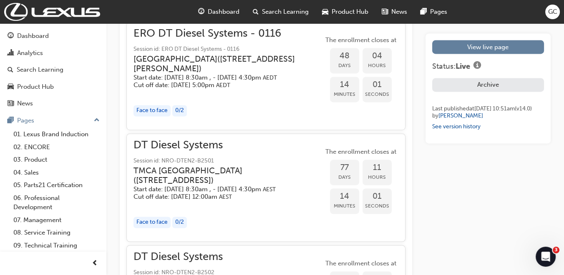
click at [203, 54] on span "Session id: ERO DT Diesel Systems - 0116" at bounding box center [228, 50] width 190 height 10
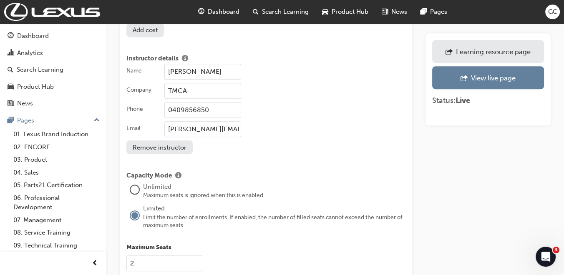
scroll to position [682, 0]
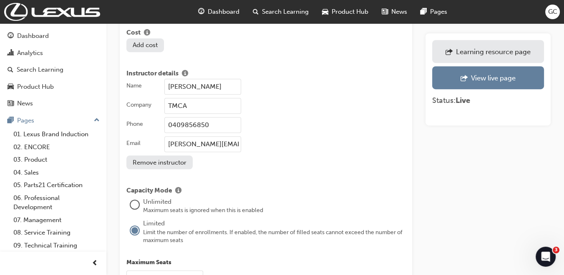
click at [227, 79] on input "[PERSON_NAME]" at bounding box center [202, 87] width 77 height 16
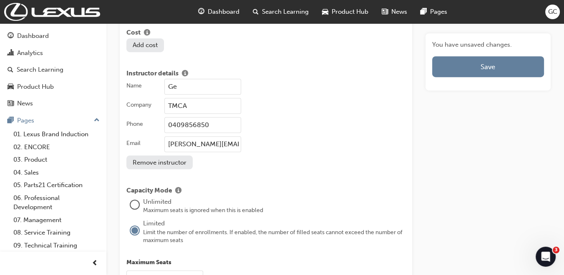
type input "G"
type input "[PERSON_NAME]"
click at [212, 117] on input "0409856850" at bounding box center [202, 125] width 77 height 16
type input "0475591040"
click at [209, 136] on input "[PERSON_NAME][EMAIL_ADDRESS][PERSON_NAME][DOMAIN_NAME]" at bounding box center [202, 144] width 77 height 16
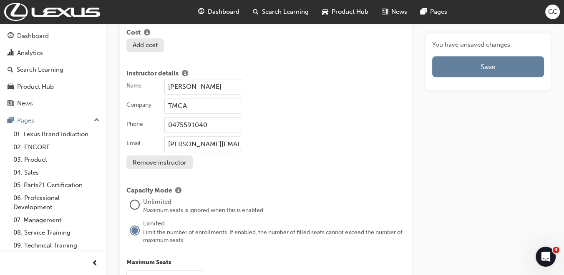
type input "[PERSON_NAME][EMAIL_ADDRESS][PERSON_NAME][DOMAIN_NAME]"
click at [299, 138] on div "[PERSON_NAME][EMAIL_ADDRESS][PERSON_NAME][DOMAIN_NAME]" at bounding box center [284, 144] width 241 height 16
click at [241, 138] on input "[PERSON_NAME][EMAIL_ADDRESS][PERSON_NAME][DOMAIN_NAME]" at bounding box center [202, 144] width 77 height 16
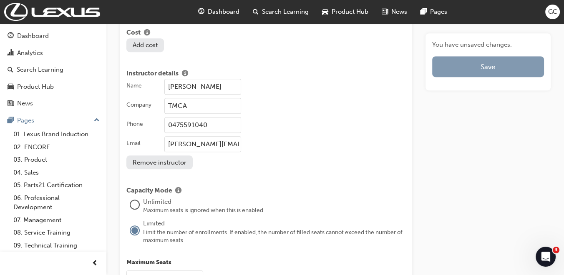
click at [480, 62] on button "Save" at bounding box center [488, 66] width 112 height 21
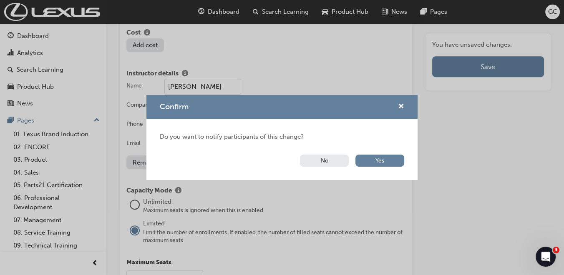
click at [336, 158] on button "No" at bounding box center [324, 161] width 49 height 12
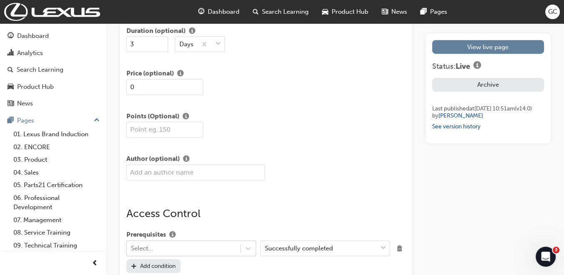
scroll to position [1253, 0]
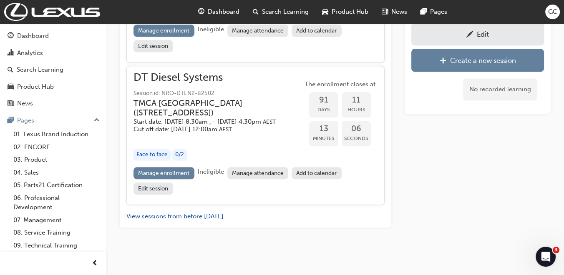
scroll to position [274, 0]
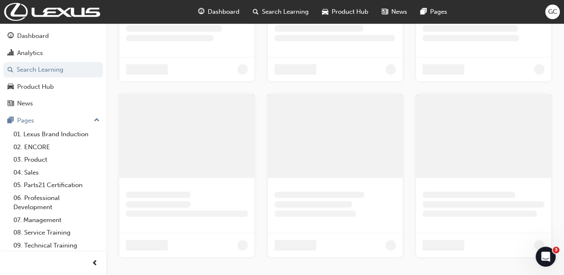
scroll to position [133, 0]
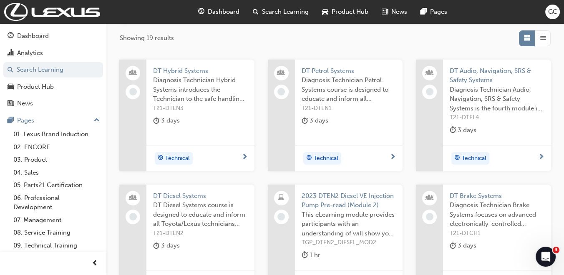
click at [469, 195] on span "DT Brake Systems" at bounding box center [497, 196] width 95 height 10
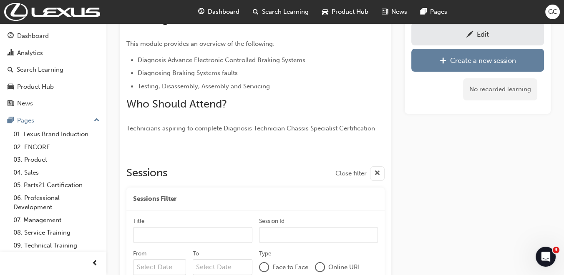
scroll to position [241, 0]
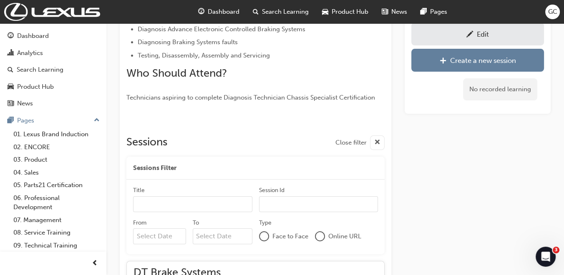
click at [465, 39] on div "Edit" at bounding box center [477, 34] width 120 height 10
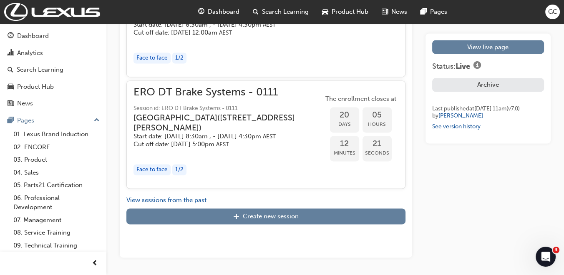
scroll to position [1421, 0]
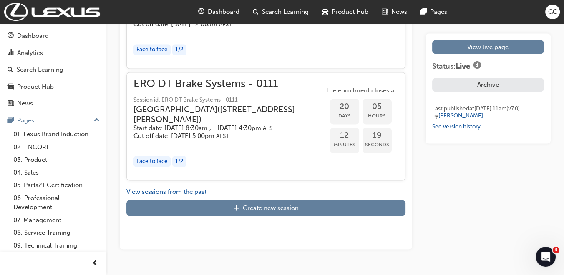
click at [216, 111] on h3 "[GEOGRAPHIC_DATA] ( [STREET_ADDRESS][PERSON_NAME] )" at bounding box center [221, 115] width 176 height 20
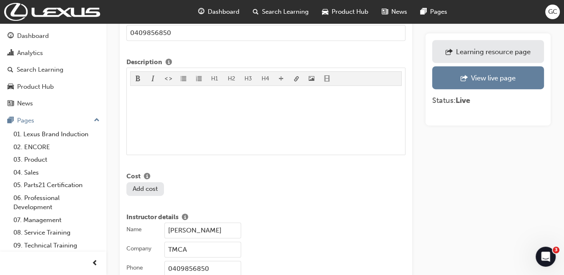
scroll to position [664, 0]
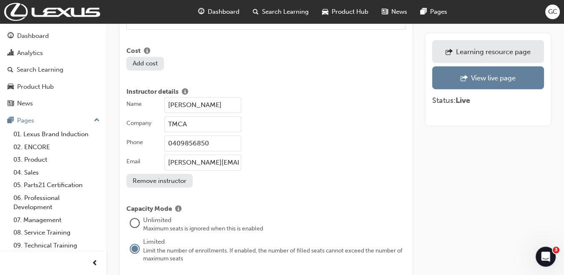
click at [223, 97] on input "[PERSON_NAME]" at bounding box center [202, 105] width 77 height 16
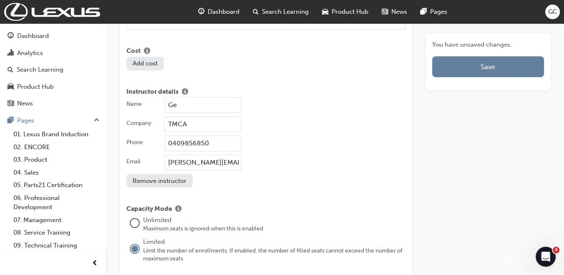
type input "G"
type input "[PERSON_NAME]"
click at [215, 136] on input "0409856850" at bounding box center [202, 144] width 77 height 16
type input "0475591040"
click at [208, 155] on input "[PERSON_NAME][EMAIL_ADDRESS][PERSON_NAME][DOMAIN_NAME]" at bounding box center [202, 163] width 77 height 16
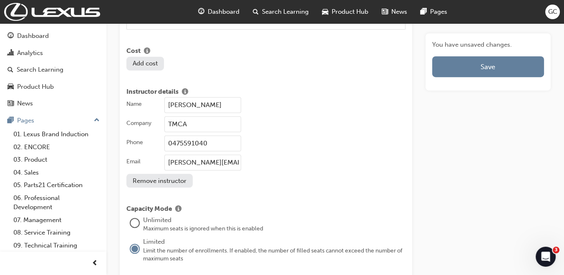
type input "[PERSON_NAME][EMAIL_ADDRESS][PERSON_NAME][DOMAIN_NAME]"
click at [302, 172] on div "Name [PERSON_NAME] Company TMCA Phone [PHONE_NUMBER] Email [PERSON_NAME][EMAIL_…" at bounding box center [265, 142] width 279 height 90
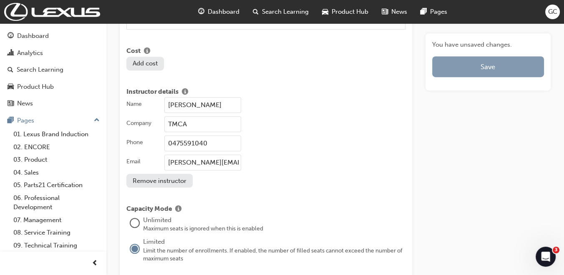
click at [489, 60] on button "Save" at bounding box center [488, 66] width 112 height 21
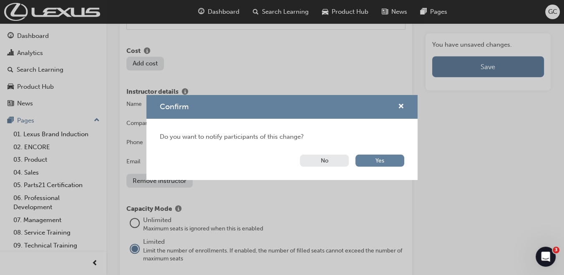
click at [313, 161] on button "No" at bounding box center [324, 161] width 49 height 12
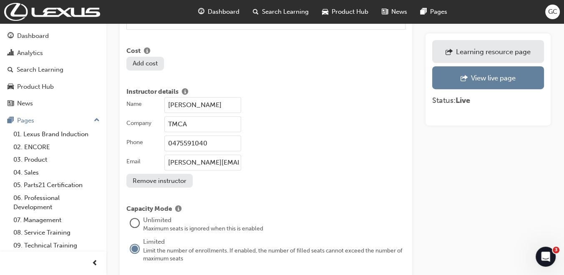
scroll to position [1231, 0]
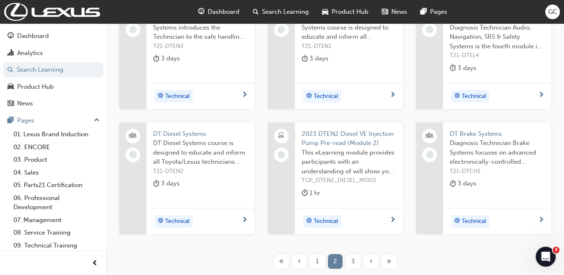
scroll to position [256, 0]
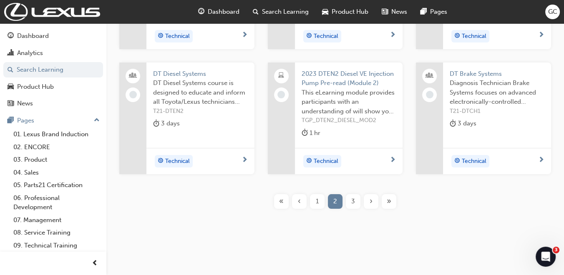
click at [354, 201] on span "3" at bounding box center [353, 202] width 4 height 10
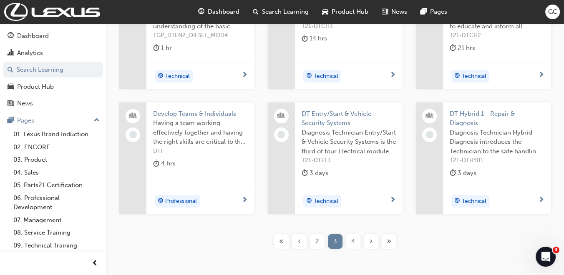
scroll to position [218, 0]
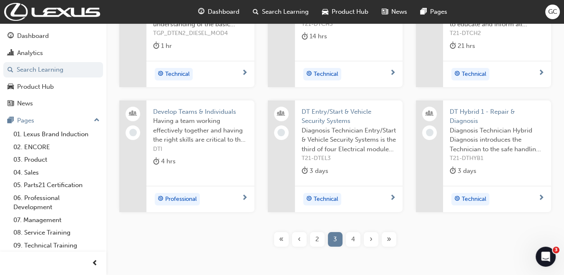
click at [314, 237] on div "2" at bounding box center [317, 239] width 15 height 15
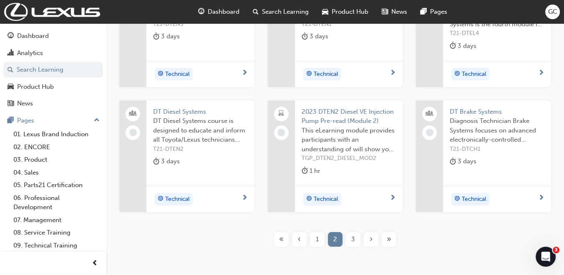
click at [318, 238] on span "1" at bounding box center [317, 240] width 3 height 10
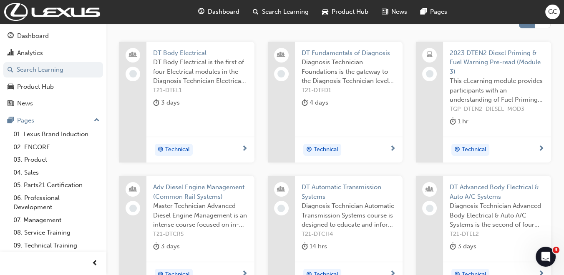
scroll to position [128, 0]
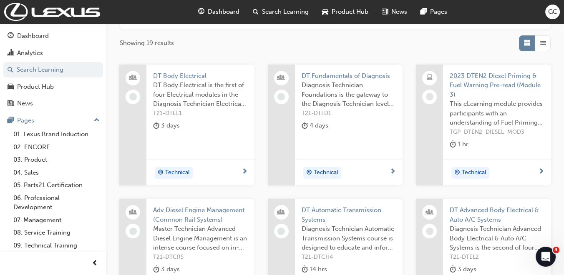
click at [375, 73] on span "DT Fundamentals of Diagnosis" at bounding box center [348, 76] width 95 height 10
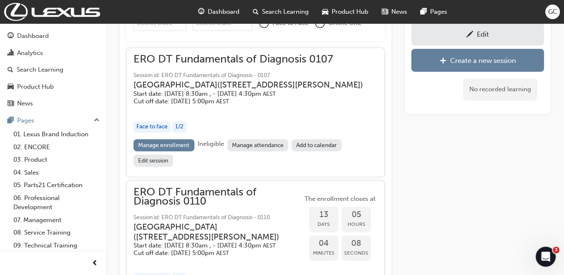
scroll to position [535, 0]
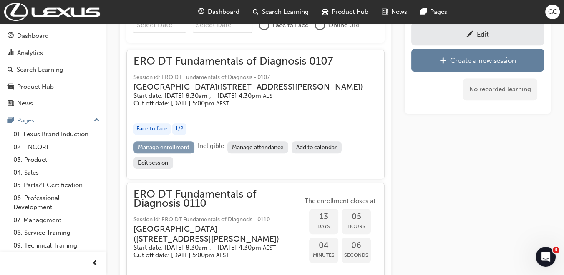
click at [174, 153] on link "Manage enrollment" at bounding box center [163, 147] width 61 height 12
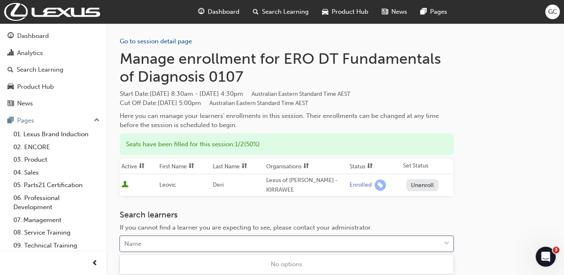
click at [218, 244] on div "Name" at bounding box center [280, 244] width 320 height 15
type input "hewa"
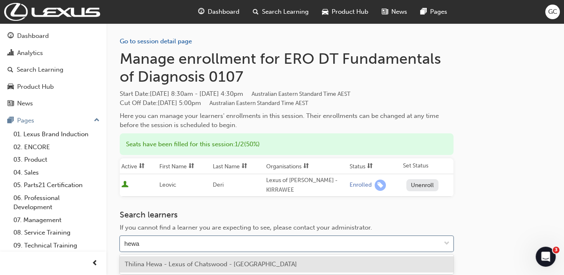
click at [203, 264] on span "Thilina Hewa - Lexus of Chatswood - [GEOGRAPHIC_DATA]" at bounding box center [211, 265] width 172 height 8
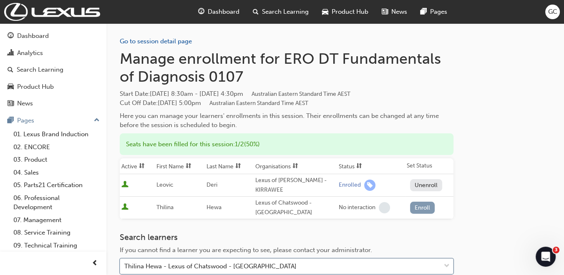
click at [426, 210] on button "Enroll" at bounding box center [422, 208] width 25 height 12
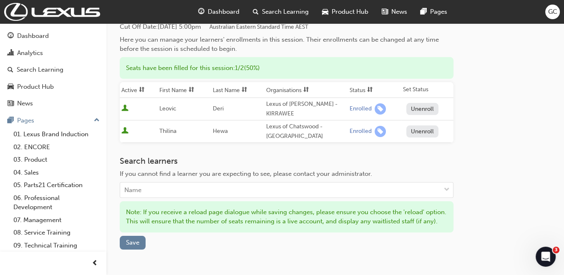
scroll to position [75, 0]
click at [128, 243] on span "Save" at bounding box center [132, 244] width 13 height 8
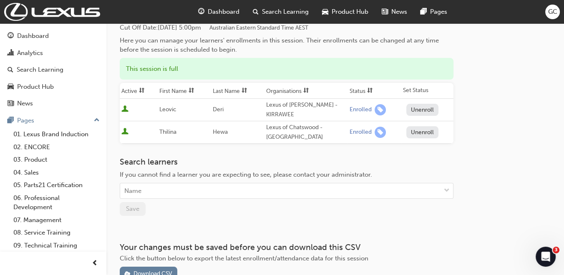
scroll to position [535, 0]
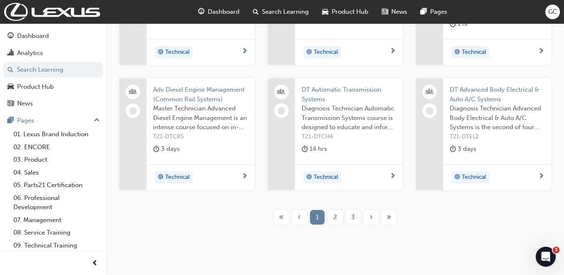
scroll to position [265, 0]
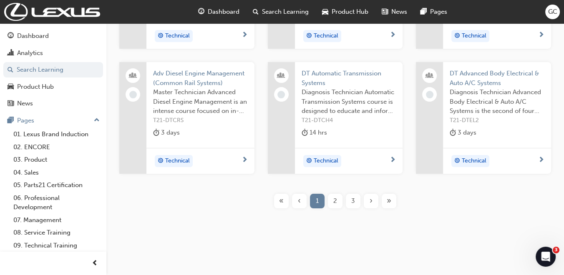
click at [331, 202] on div "2" at bounding box center [335, 201] width 15 height 15
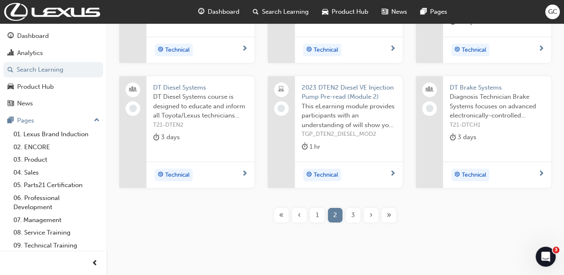
scroll to position [256, 0]
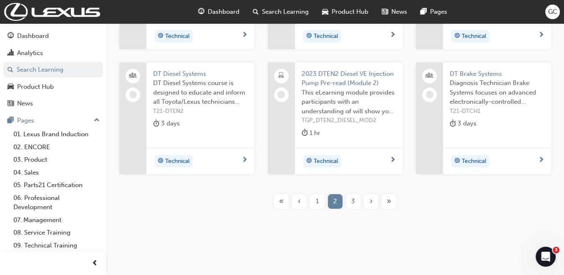
click at [314, 200] on div "1" at bounding box center [317, 201] width 15 height 15
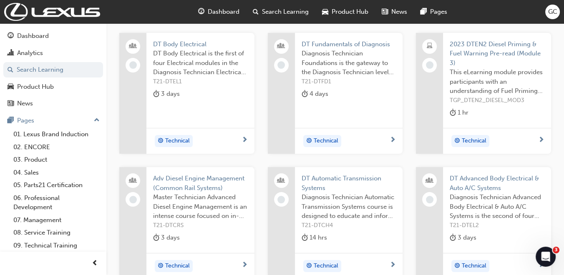
scroll to position [144, 0]
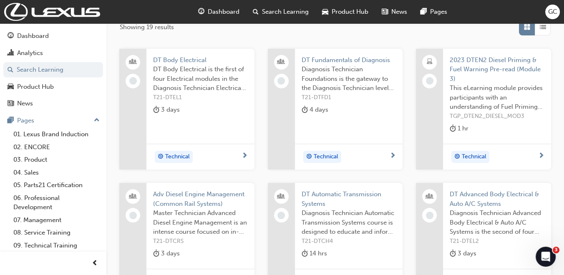
click at [364, 194] on span "DT Automatic Transmission Systems" at bounding box center [348, 199] width 95 height 19
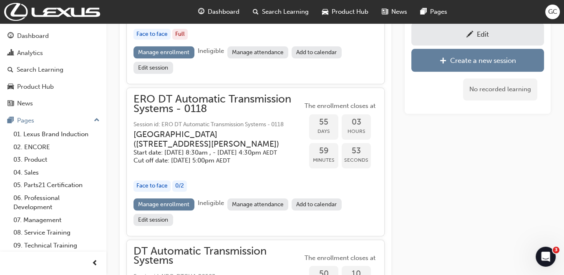
scroll to position [1134, 0]
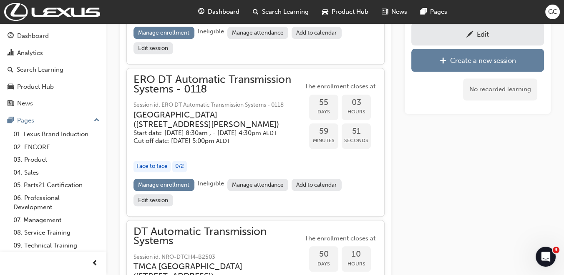
click at [246, 130] on h3 "[GEOGRAPHIC_DATA] ( [STREET_ADDRESS][PERSON_NAME] )" at bounding box center [211, 120] width 156 height 20
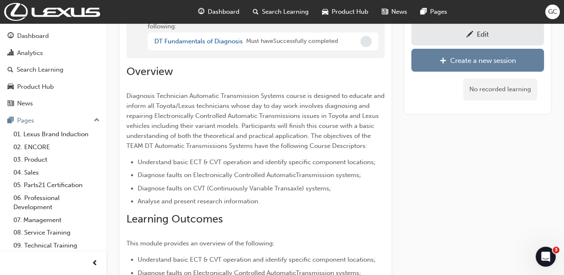
scroll to position [74, 0]
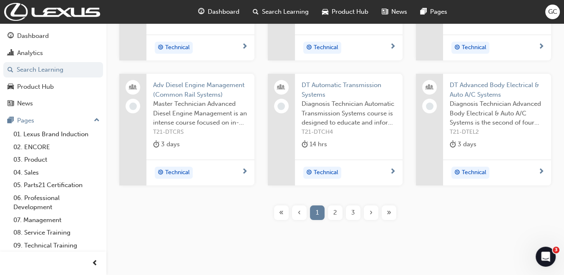
scroll to position [265, 0]
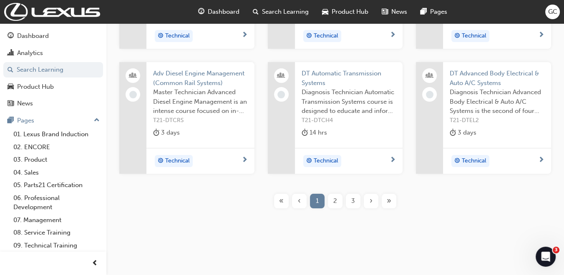
click at [351, 201] on span "3" at bounding box center [353, 201] width 4 height 10
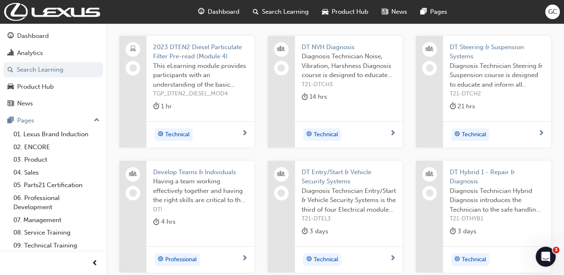
scroll to position [133, 0]
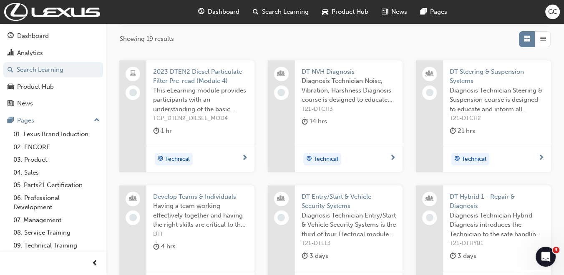
click at [334, 74] on span "DT NVH Diagnosis" at bounding box center [348, 72] width 95 height 10
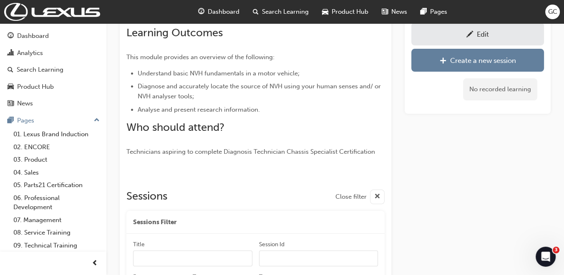
scroll to position [314, 0]
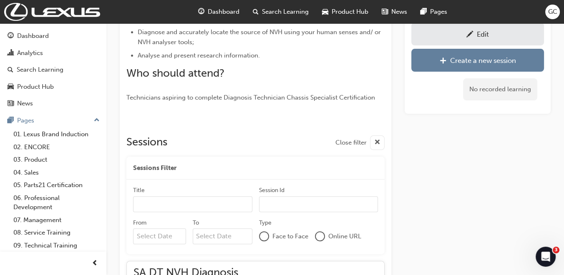
click at [500, 35] on div "Edit" at bounding box center [477, 34] width 120 height 10
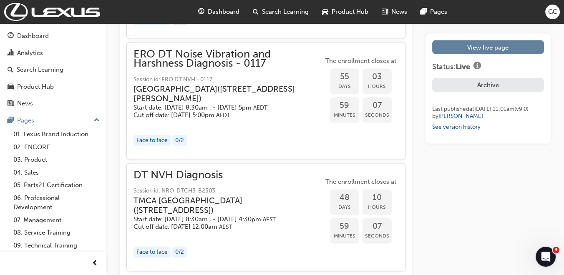
scroll to position [1894, 0]
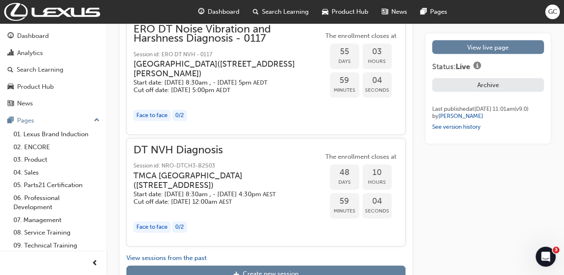
click at [193, 59] on span "Session id: ERO DT NVH - 0117" at bounding box center [228, 55] width 190 height 10
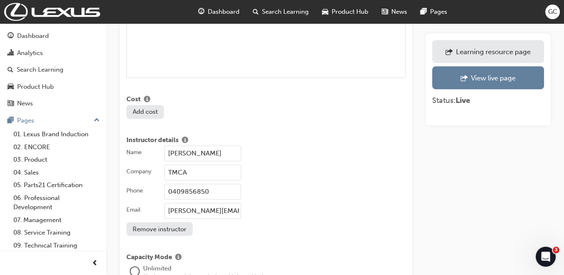
scroll to position [655, 0]
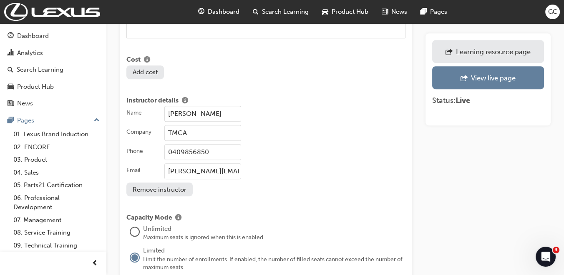
click at [221, 106] on input "[PERSON_NAME]" at bounding box center [202, 114] width 77 height 16
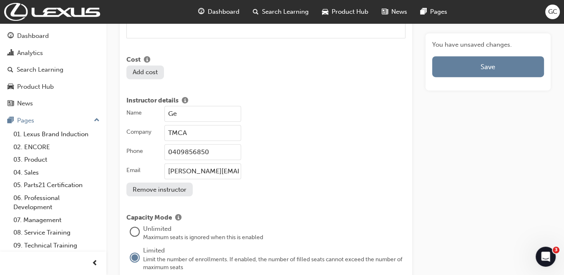
type input "G"
type input "[PERSON_NAME]"
click at [207, 144] on input "0409856850" at bounding box center [202, 152] width 77 height 16
type input "0475591040"
click at [207, 163] on input "[PERSON_NAME][EMAIL_ADDRESS][PERSON_NAME][DOMAIN_NAME]" at bounding box center [202, 171] width 77 height 16
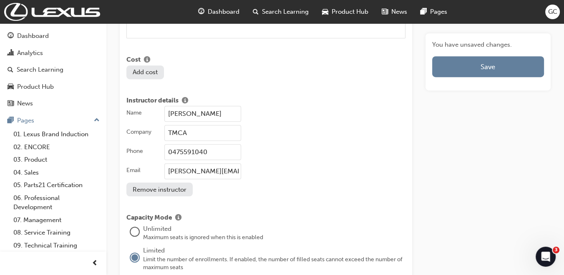
type input "[PERSON_NAME][EMAIL_ADDRESS][PERSON_NAME][DOMAIN_NAME]"
click at [238, 180] on div "Name [PERSON_NAME] Company TMCA Phone [PHONE_NUMBER] Email [PERSON_NAME][EMAIL_…" at bounding box center [265, 151] width 279 height 90
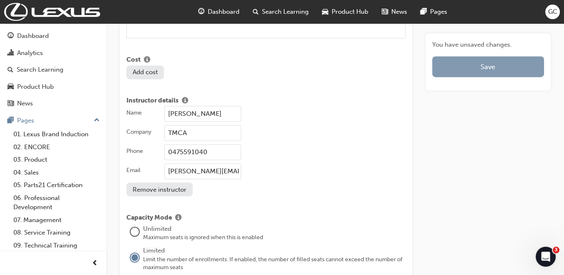
click at [511, 65] on button "Save" at bounding box center [488, 66] width 112 height 21
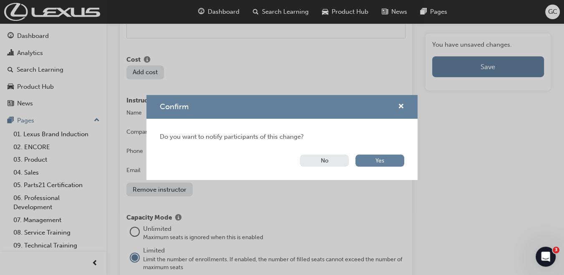
click at [337, 156] on button "No" at bounding box center [324, 161] width 49 height 12
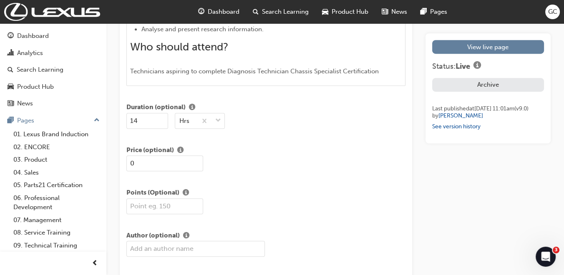
scroll to position [1303, 0]
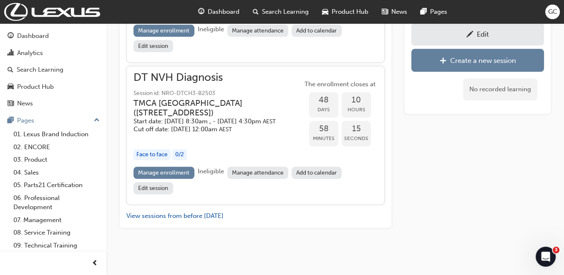
scroll to position [314, 0]
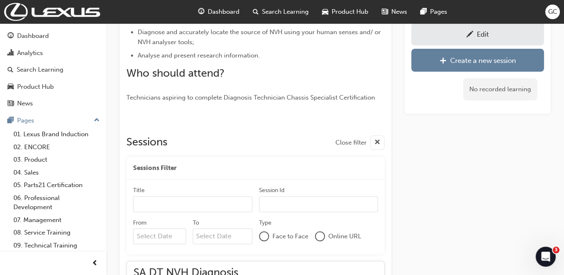
scroll to position [133, 0]
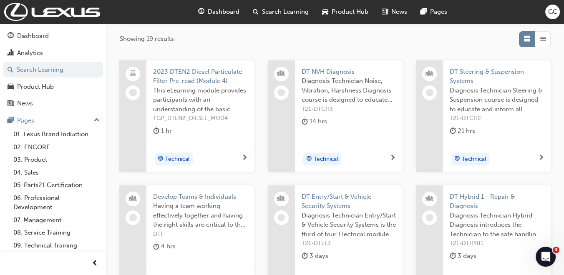
click at [469, 70] on span "DT Steering & Suspension Systems" at bounding box center [497, 76] width 95 height 19
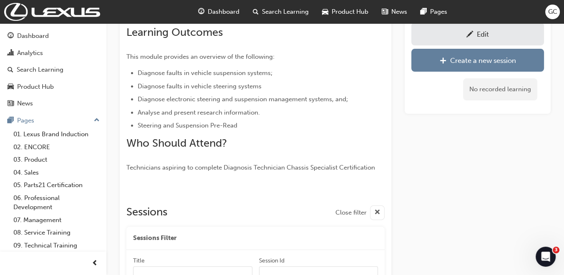
scroll to position [333, 0]
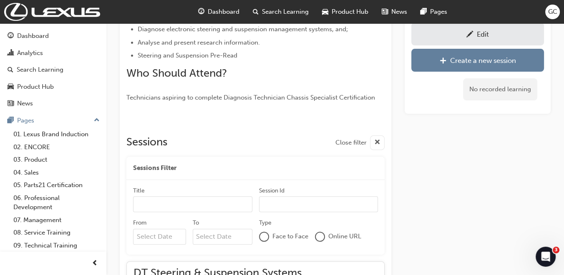
click at [490, 32] on div "Edit" at bounding box center [477, 34] width 120 height 10
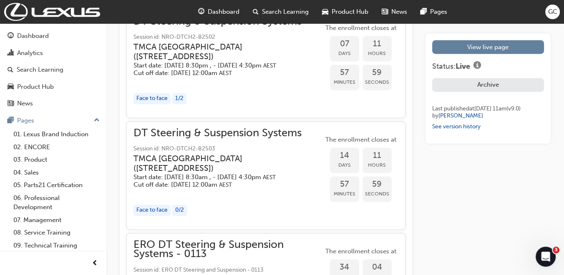
scroll to position [1717, 0]
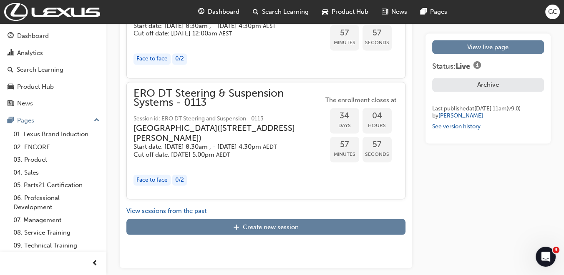
click at [187, 106] on div "ERO DT Steering & Suspension Systems - 0113 Session id: ERO DT Steering and Sus…" at bounding box center [228, 124] width 190 height 70
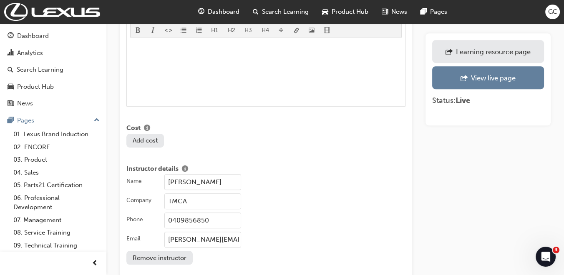
scroll to position [673, 0]
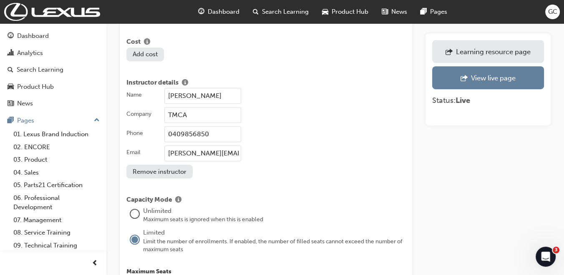
click at [225, 88] on input "[PERSON_NAME]" at bounding box center [202, 96] width 77 height 16
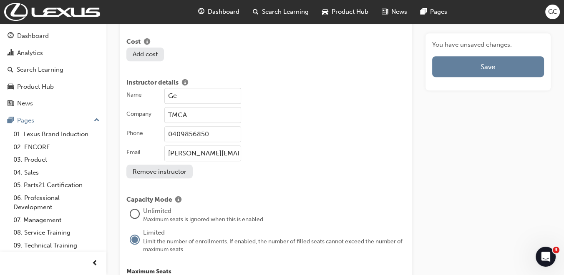
type input "G"
type input "[PERSON_NAME]"
click at [217, 126] on input "0409856850" at bounding box center [202, 134] width 77 height 16
type input "0475591040"
click at [209, 146] on input "[PERSON_NAME][EMAIL_ADDRESS][PERSON_NAME][DOMAIN_NAME]" at bounding box center [202, 154] width 77 height 16
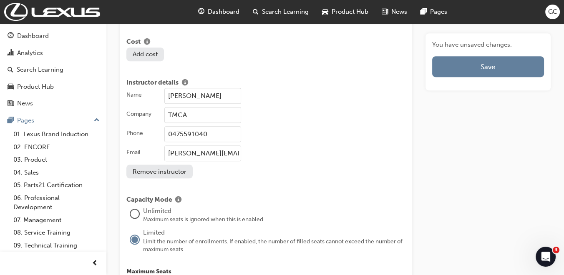
type input "[PERSON_NAME][EMAIL_ADDRESS][PERSON_NAME][DOMAIN_NAME]"
click at [311, 161] on div "Name [PERSON_NAME] Company TMCA Phone [PHONE_NUMBER] Email [PERSON_NAME][EMAIL_…" at bounding box center [265, 133] width 279 height 90
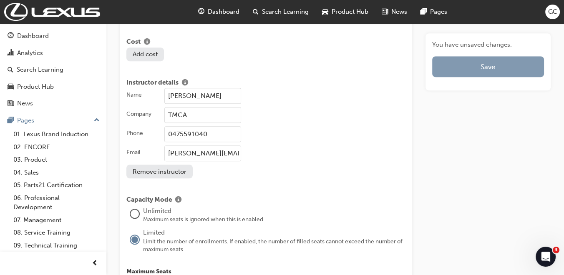
click at [480, 64] on button "Save" at bounding box center [488, 66] width 112 height 21
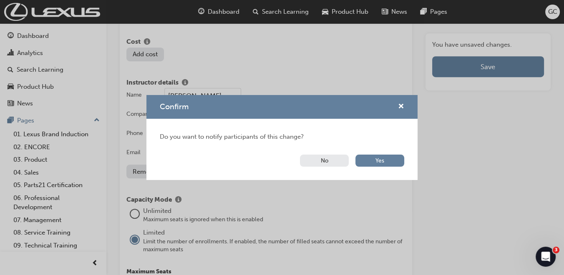
click at [320, 158] on button "No" at bounding box center [324, 161] width 49 height 12
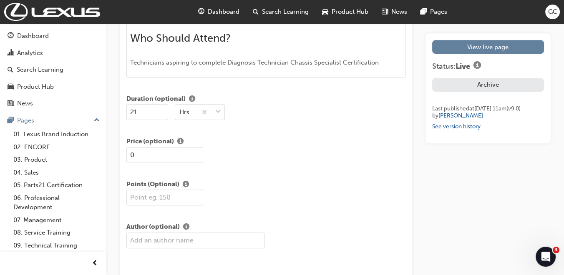
scroll to position [1312, 0]
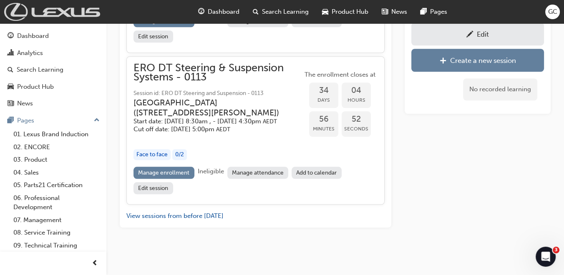
scroll to position [333, 0]
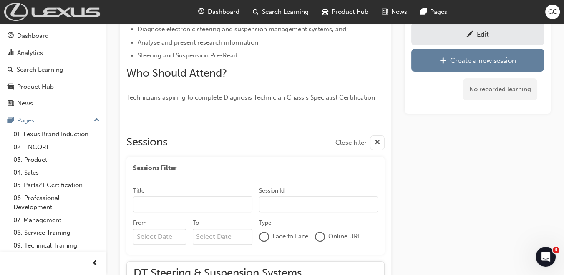
scroll to position [133, 0]
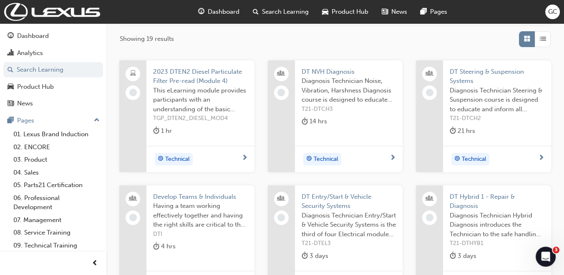
click at [338, 193] on span "DT Entry/Start & Vehicle Security Systems" at bounding box center [348, 201] width 95 height 19
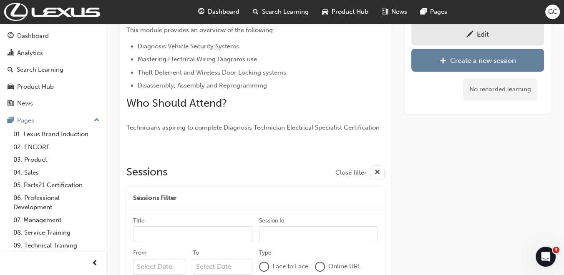
scroll to position [254, 0]
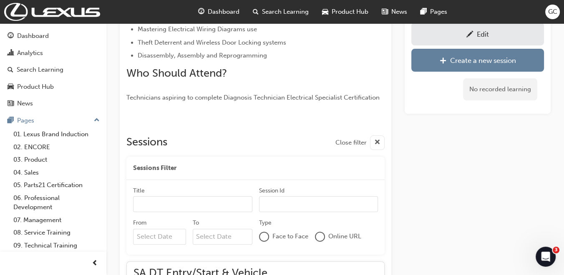
click at [471, 35] on span "pencil-icon" at bounding box center [469, 35] width 7 height 8
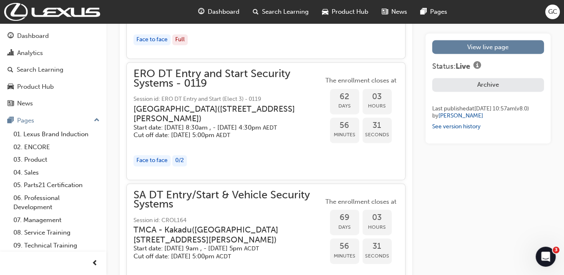
scroll to position [1489, 0]
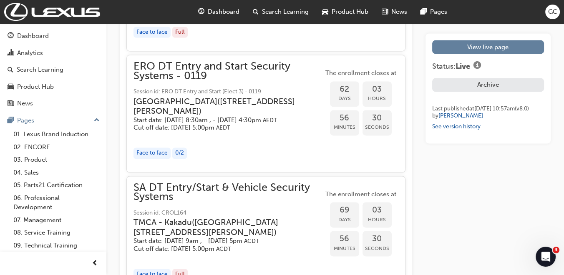
click at [224, 116] on h3 "[GEOGRAPHIC_DATA] ( [STREET_ADDRESS][PERSON_NAME] )" at bounding box center [221, 107] width 176 height 20
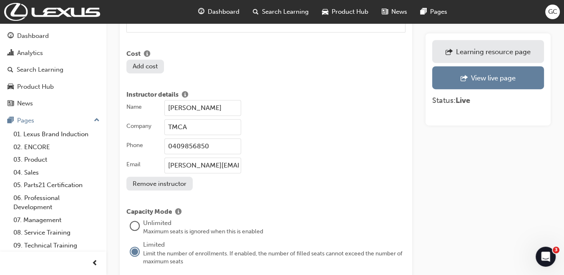
scroll to position [670, 0]
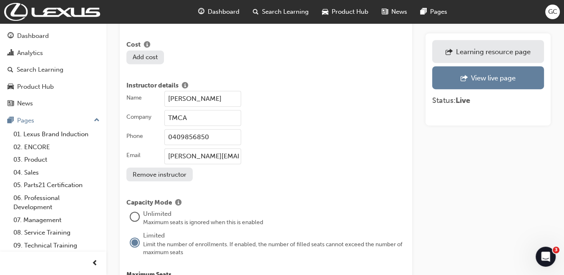
click at [213, 91] on input "[PERSON_NAME]" at bounding box center [202, 99] width 77 height 16
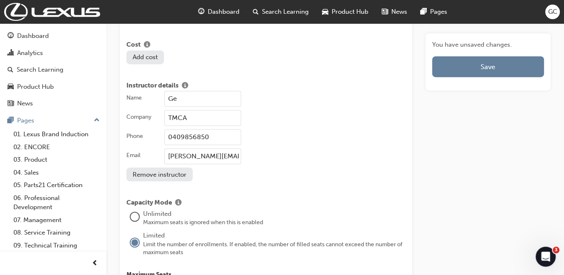
type input "G"
type input "[PERSON_NAME]"
click at [209, 129] on input "0409856850" at bounding box center [202, 137] width 77 height 16
type input "0475591040"
click at [209, 148] on input "[PERSON_NAME][EMAIL_ADDRESS][PERSON_NAME][DOMAIN_NAME]" at bounding box center [202, 156] width 77 height 16
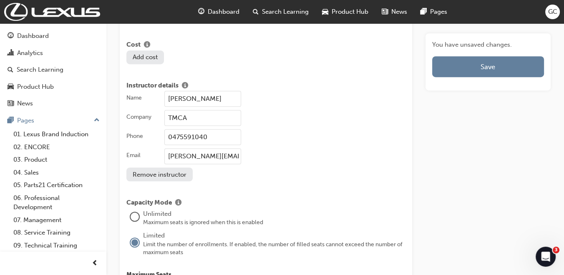
type input "[PERSON_NAME][EMAIL_ADDRESS][PERSON_NAME][DOMAIN_NAME]"
click at [240, 166] on div "Name [PERSON_NAME] Company TMCA Phone [PHONE_NUMBER] Email [PERSON_NAME][EMAIL_…" at bounding box center [265, 136] width 279 height 90
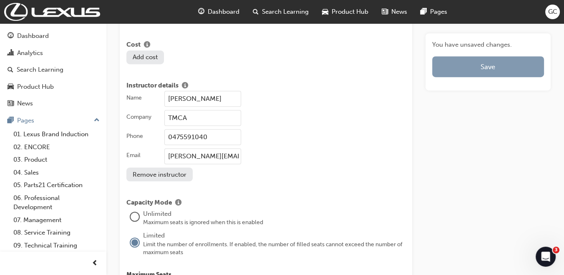
click at [476, 64] on button "Save" at bounding box center [488, 66] width 112 height 21
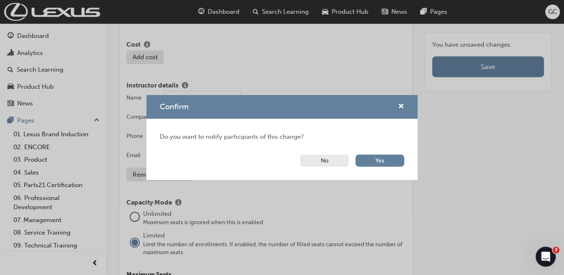
click at [332, 156] on button "No" at bounding box center [324, 161] width 49 height 12
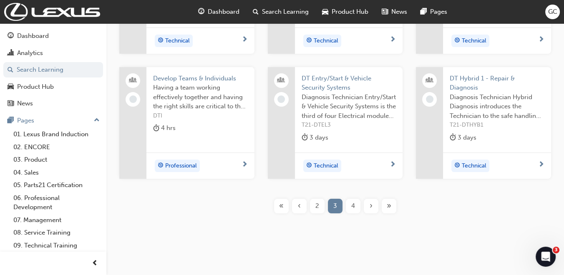
scroll to position [254, 0]
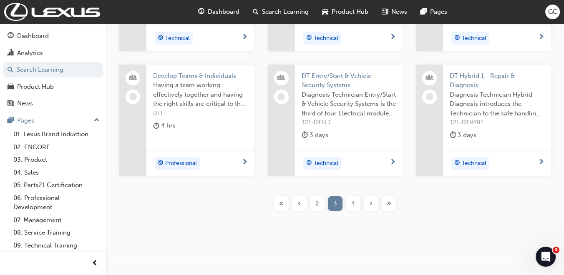
click at [355, 200] on div "4" at bounding box center [353, 203] width 15 height 15
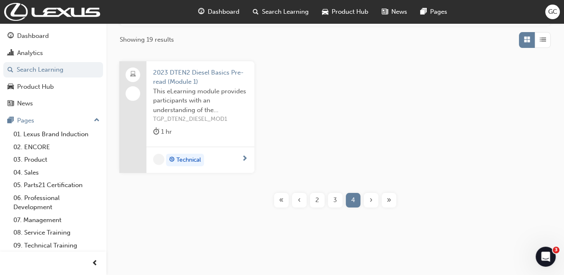
scroll to position [131, 0]
click at [319, 200] on span "2" at bounding box center [317, 201] width 4 height 10
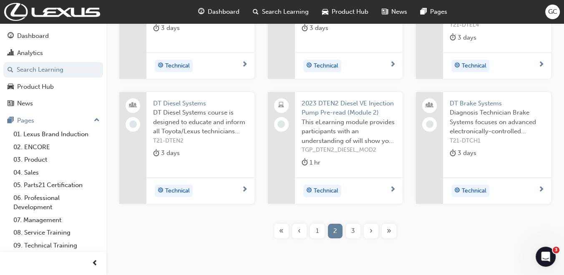
scroll to position [228, 0]
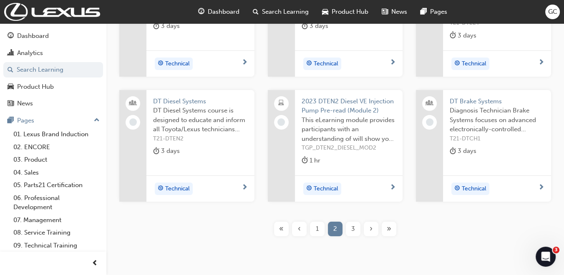
click at [315, 226] on div "1" at bounding box center [317, 229] width 15 height 15
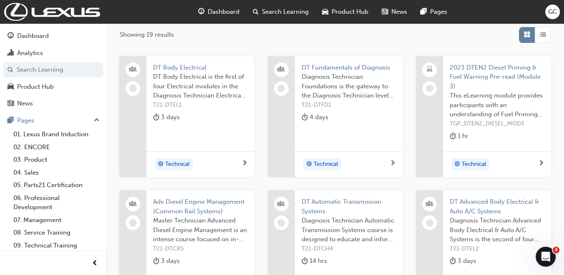
scroll to position [136, 0]
